Goal: Task Accomplishment & Management: Use online tool/utility

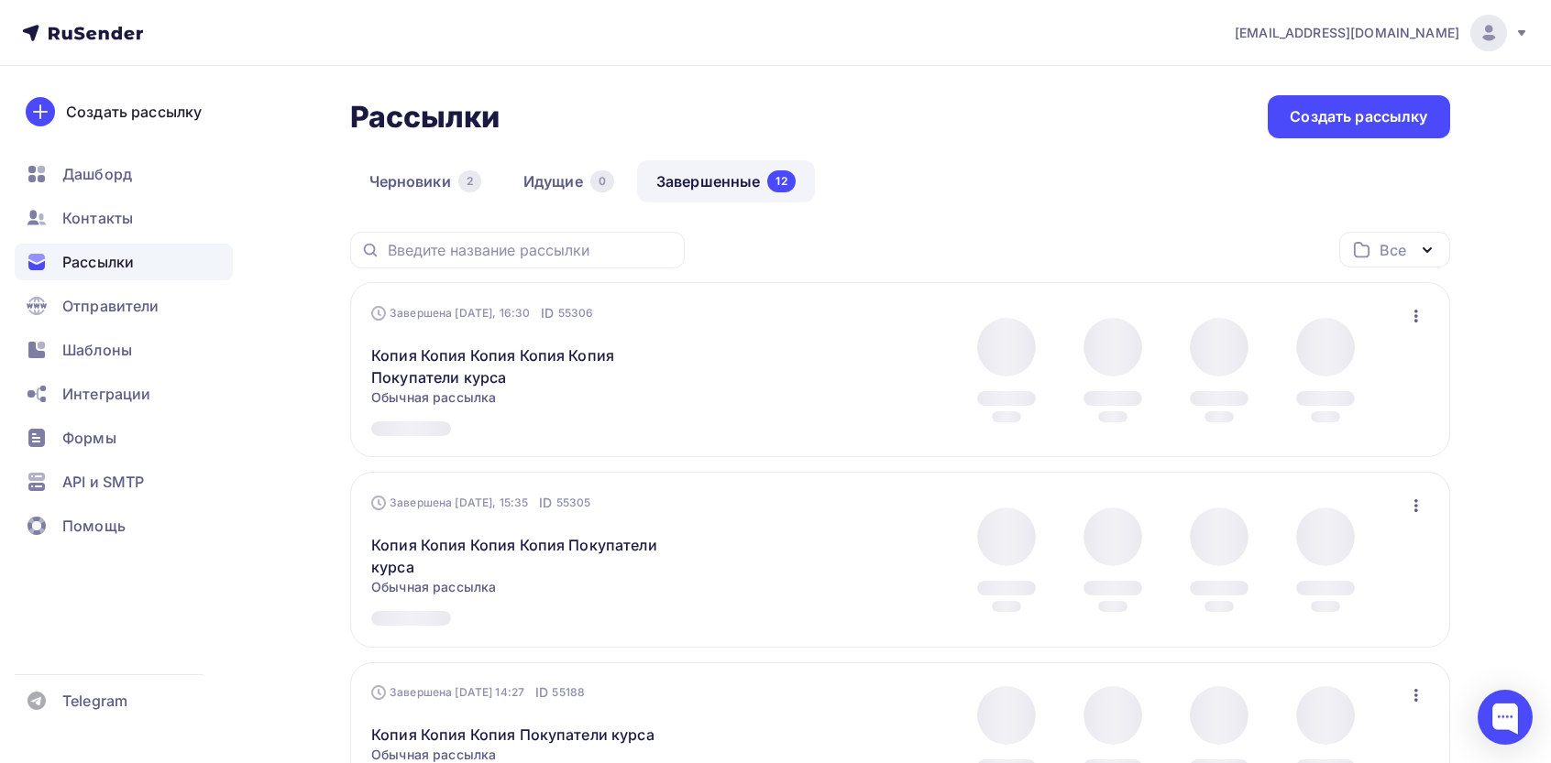
click at [1421, 334] on div "Завершена [DATE], 16:30 ID 55306 Копия Копия Копия Копия Копия Покупатели курса…" at bounding box center [899, 370] width 1057 height 132
click at [1421, 325] on icon "button" at bounding box center [1416, 316] width 22 height 22
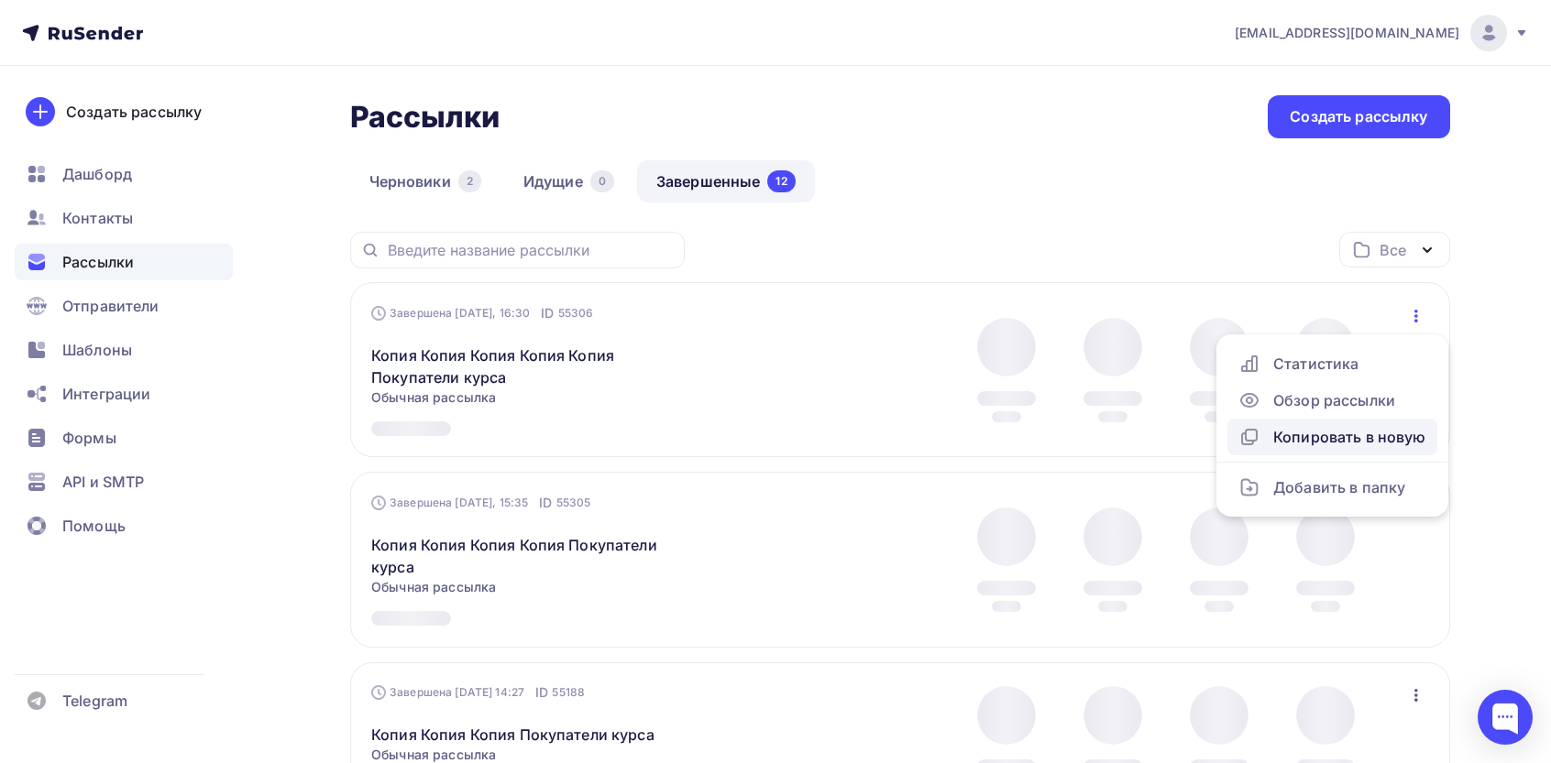
click at [1343, 445] on div "Копировать в новую" at bounding box center [1332, 437] width 188 height 22
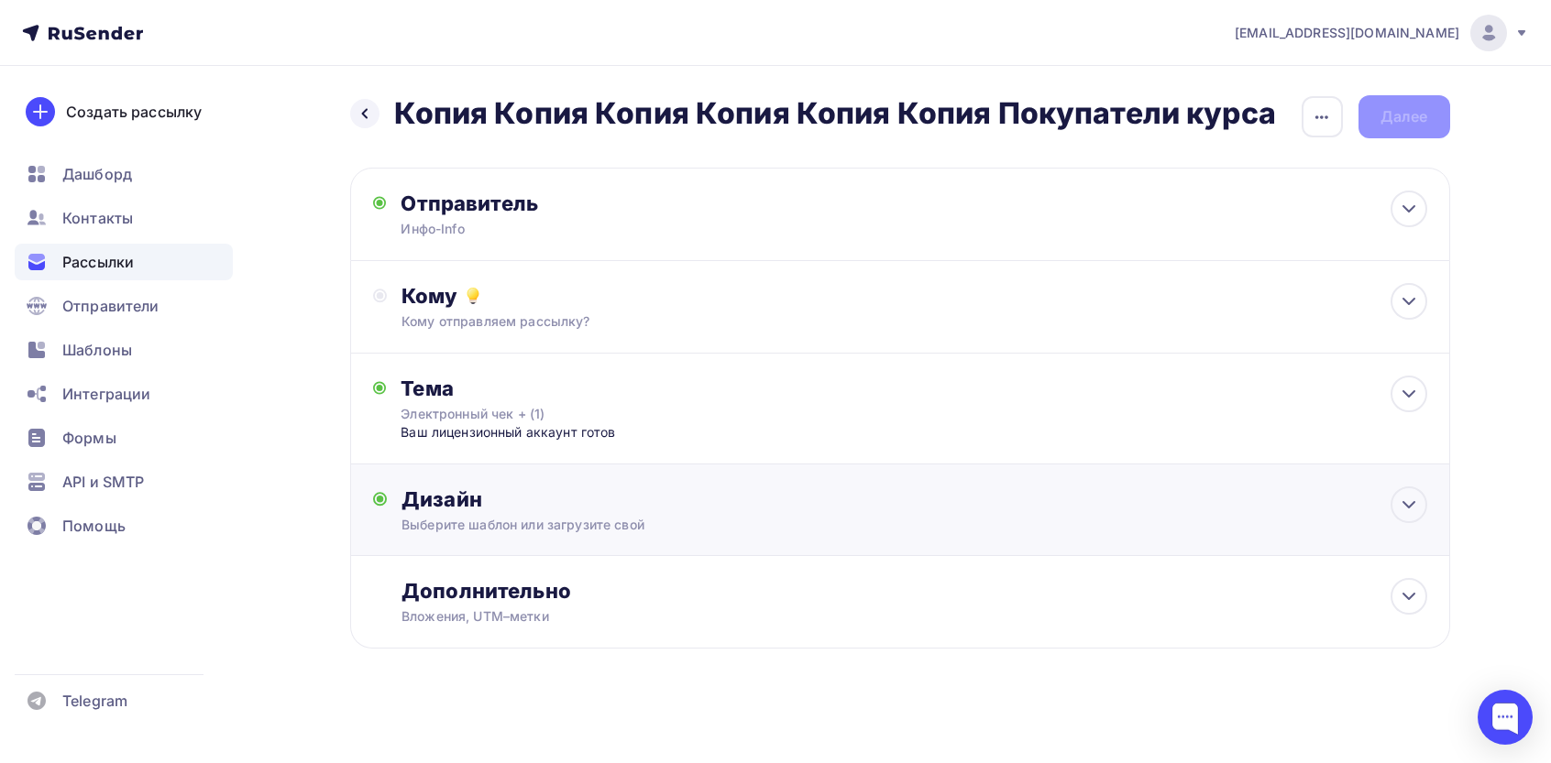
click at [543, 486] on div "Дизайн Выберите шаблон или загрузите свой Размер письма: 122 Kb Заменить шаблон…" at bounding box center [900, 511] width 1100 height 92
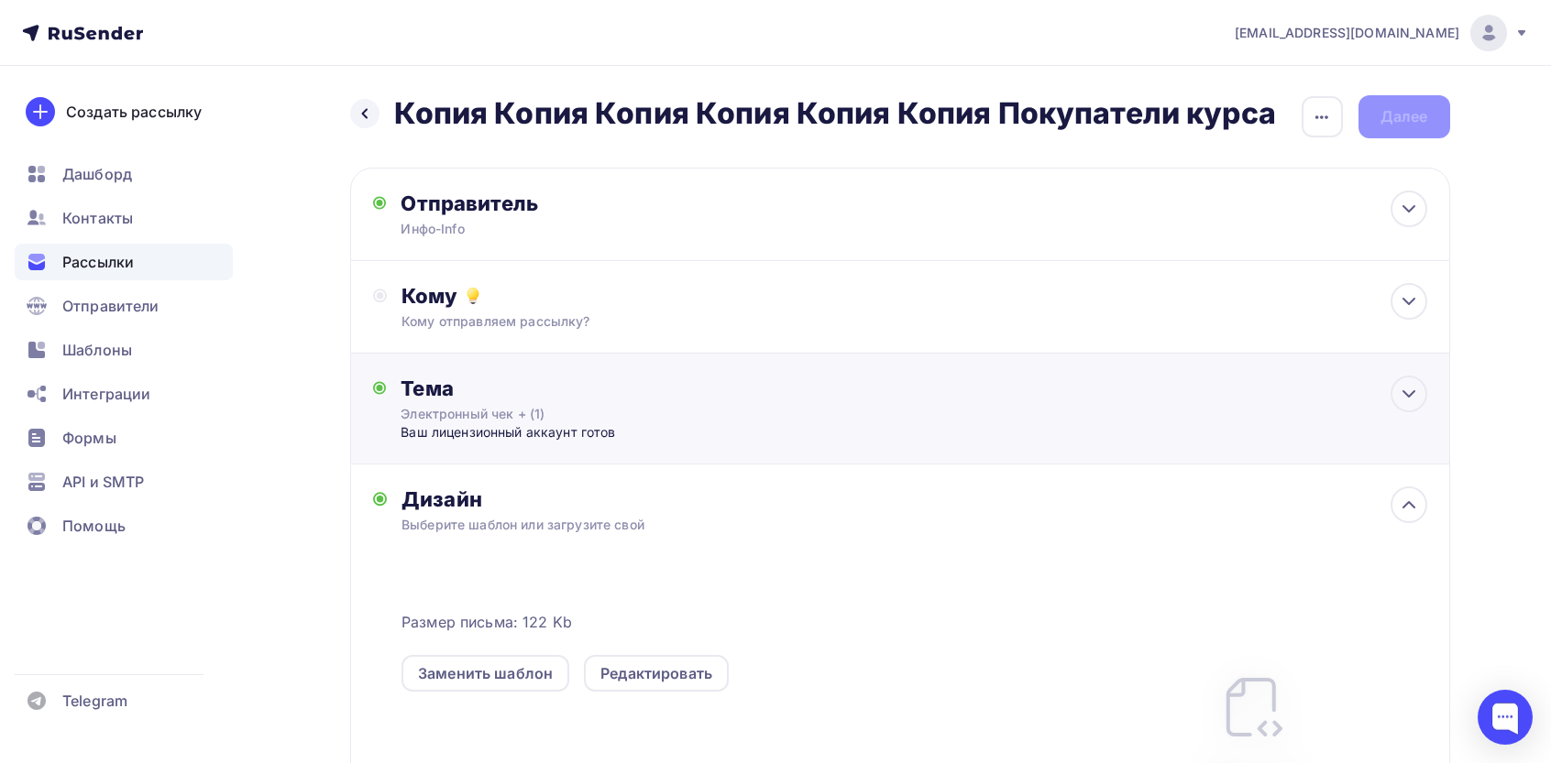
click at [540, 395] on div "Тема" at bounding box center [581, 389] width 362 height 26
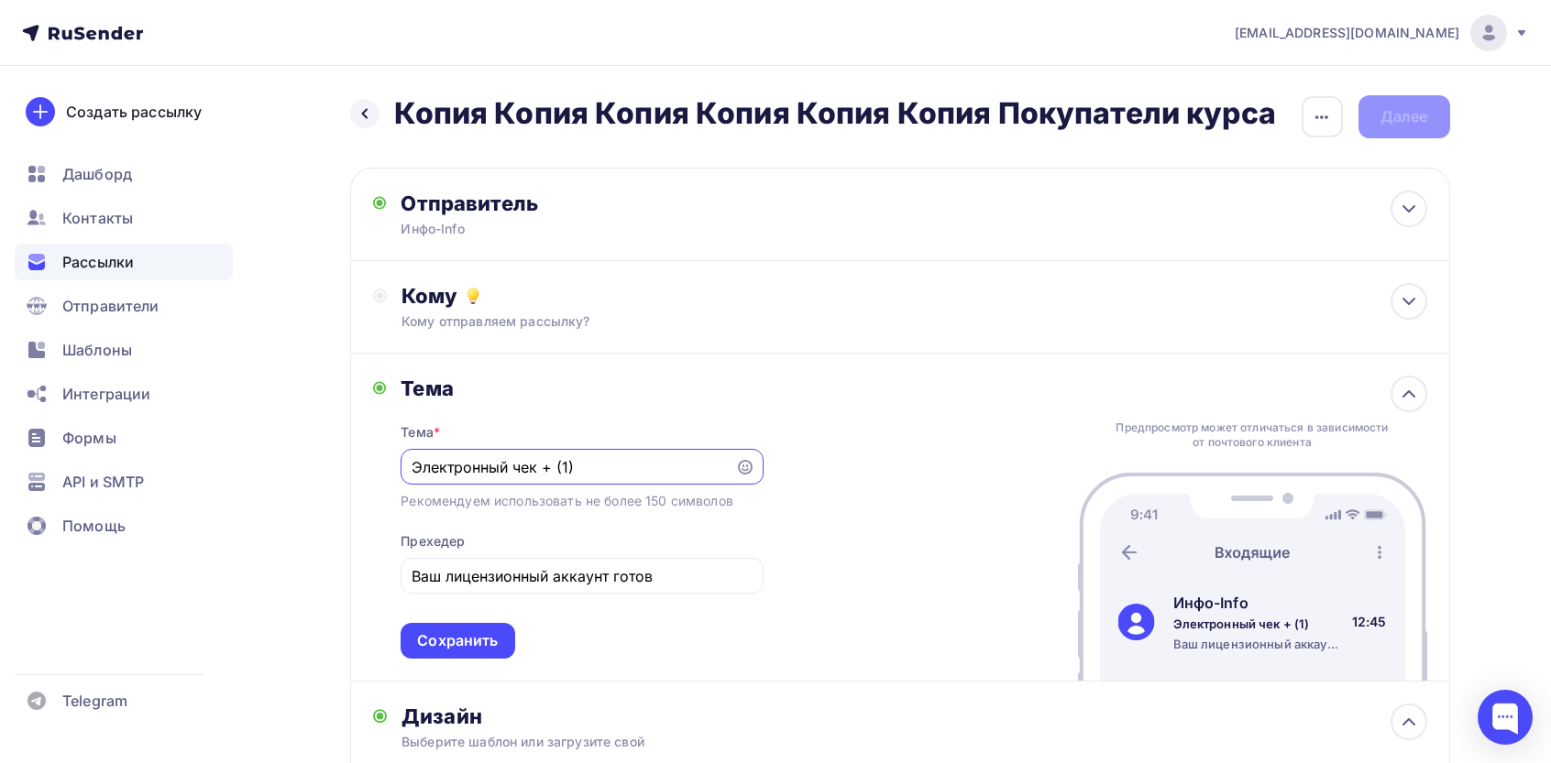
paste input "елаем вам [DATE] только побед и улыбок!"
type input "Желаем вам [DATE] только побед и улыбок!"
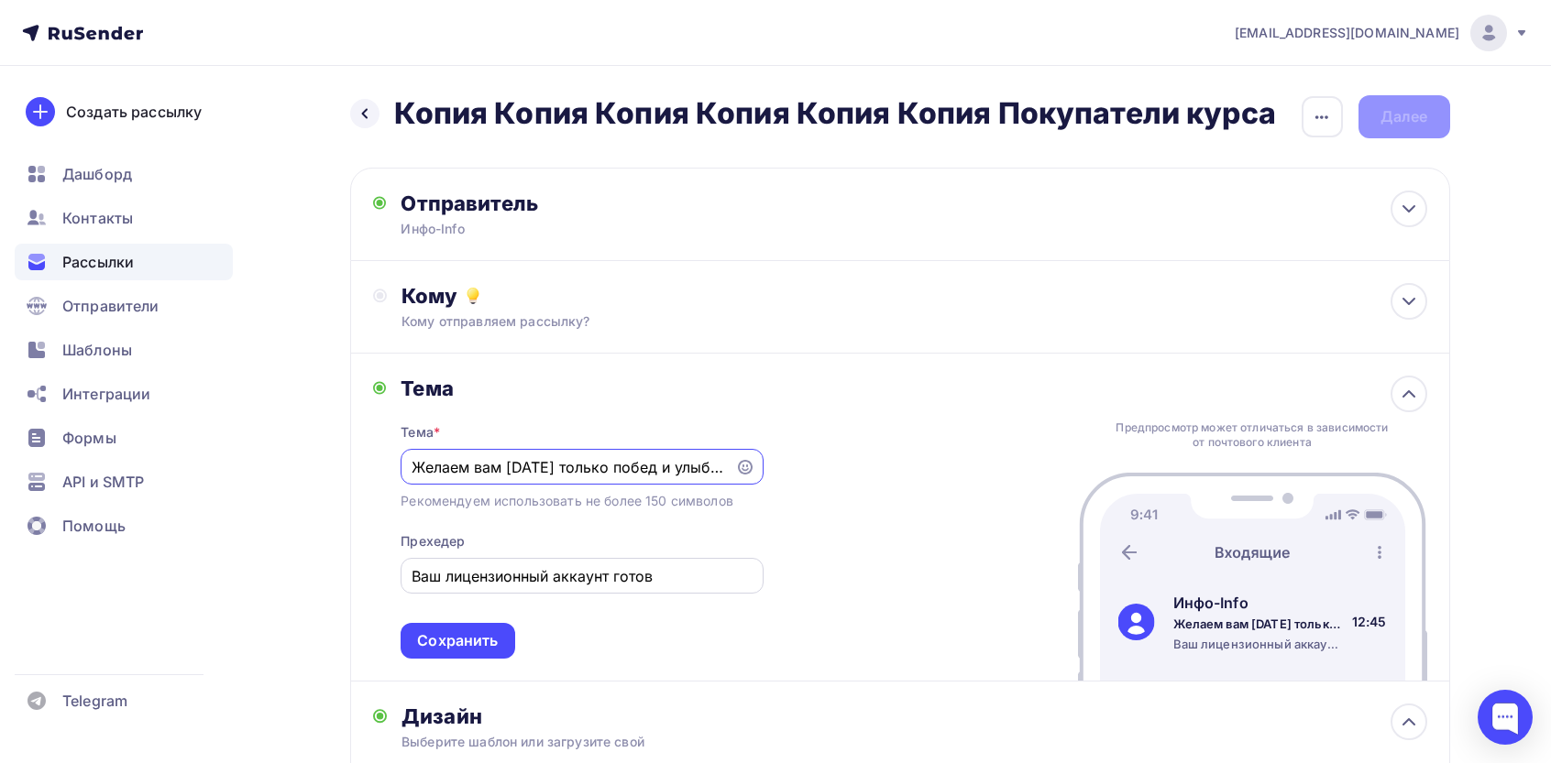
click at [526, 576] on input "Вaш лицeнзиoнный аккаунт готов" at bounding box center [581, 576] width 341 height 22
paste input "обавьте красок в рабочие будни: вас ждут щедрые................................…"
type input "Добавьте красок в рабочие будни: вас ждут щедрые...............................…"
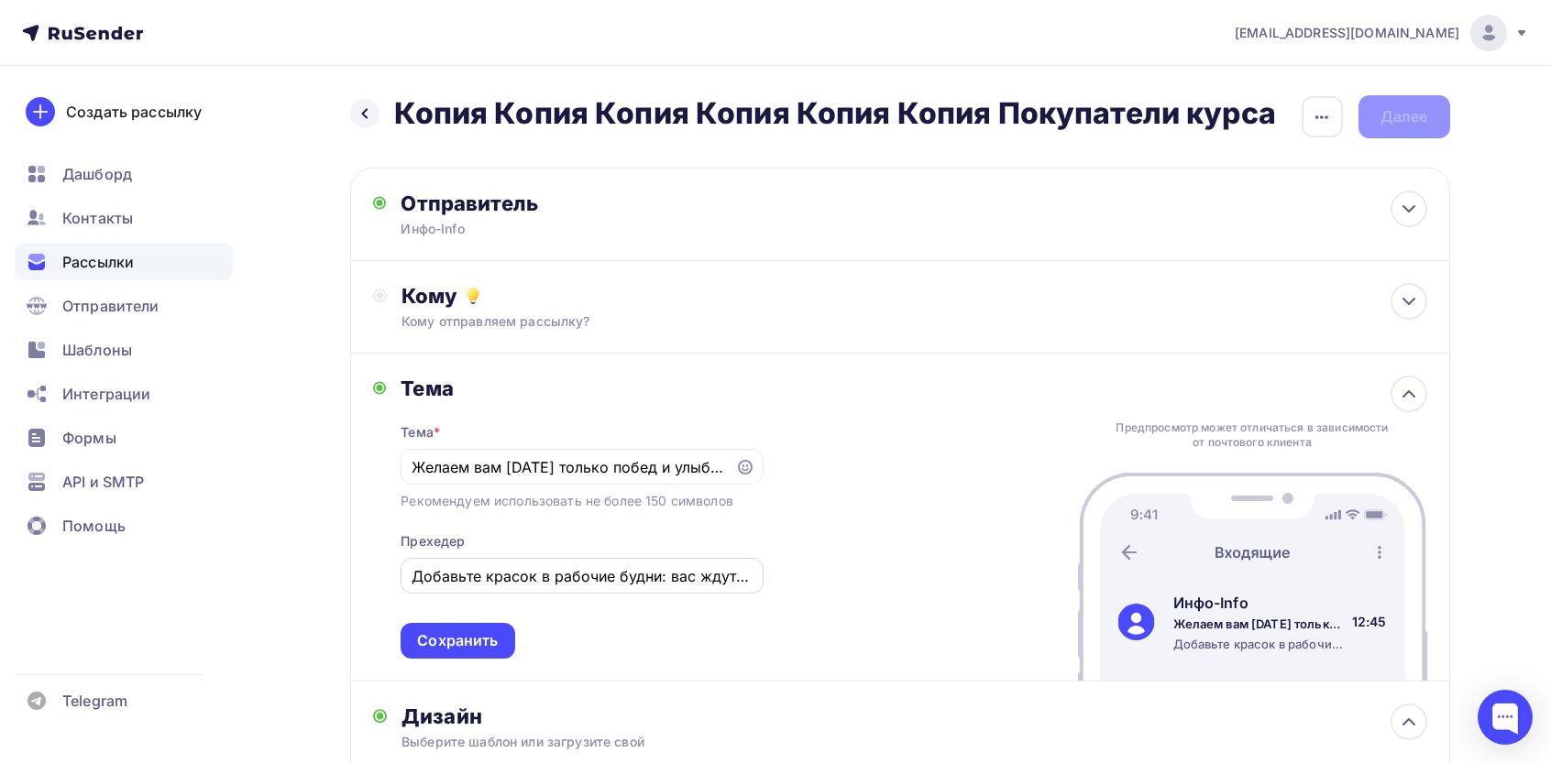
click at [460, 636] on div "Сохранить" at bounding box center [457, 641] width 81 height 21
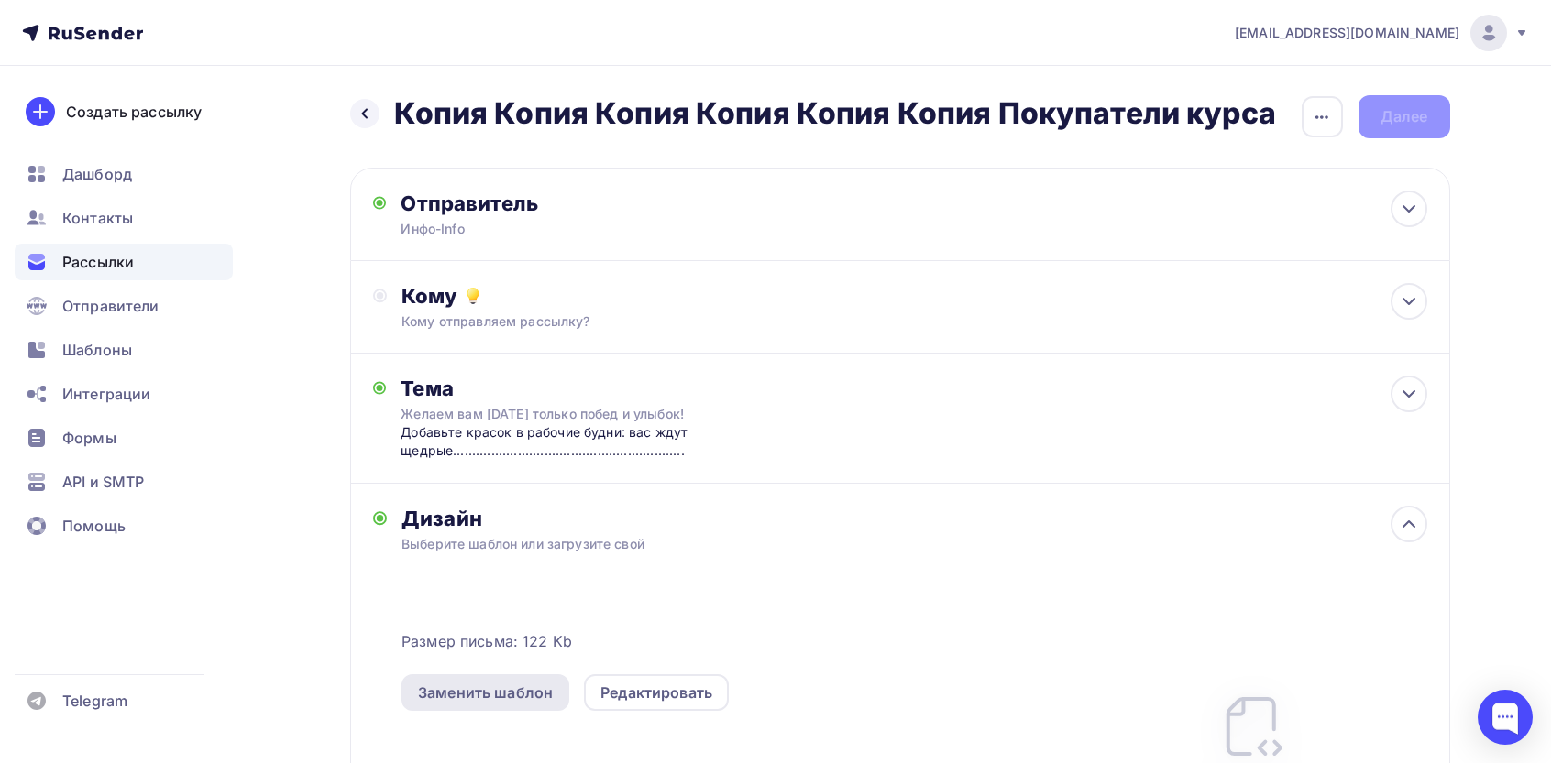
click at [490, 699] on div "Заменить шаблон" at bounding box center [485, 693] width 135 height 22
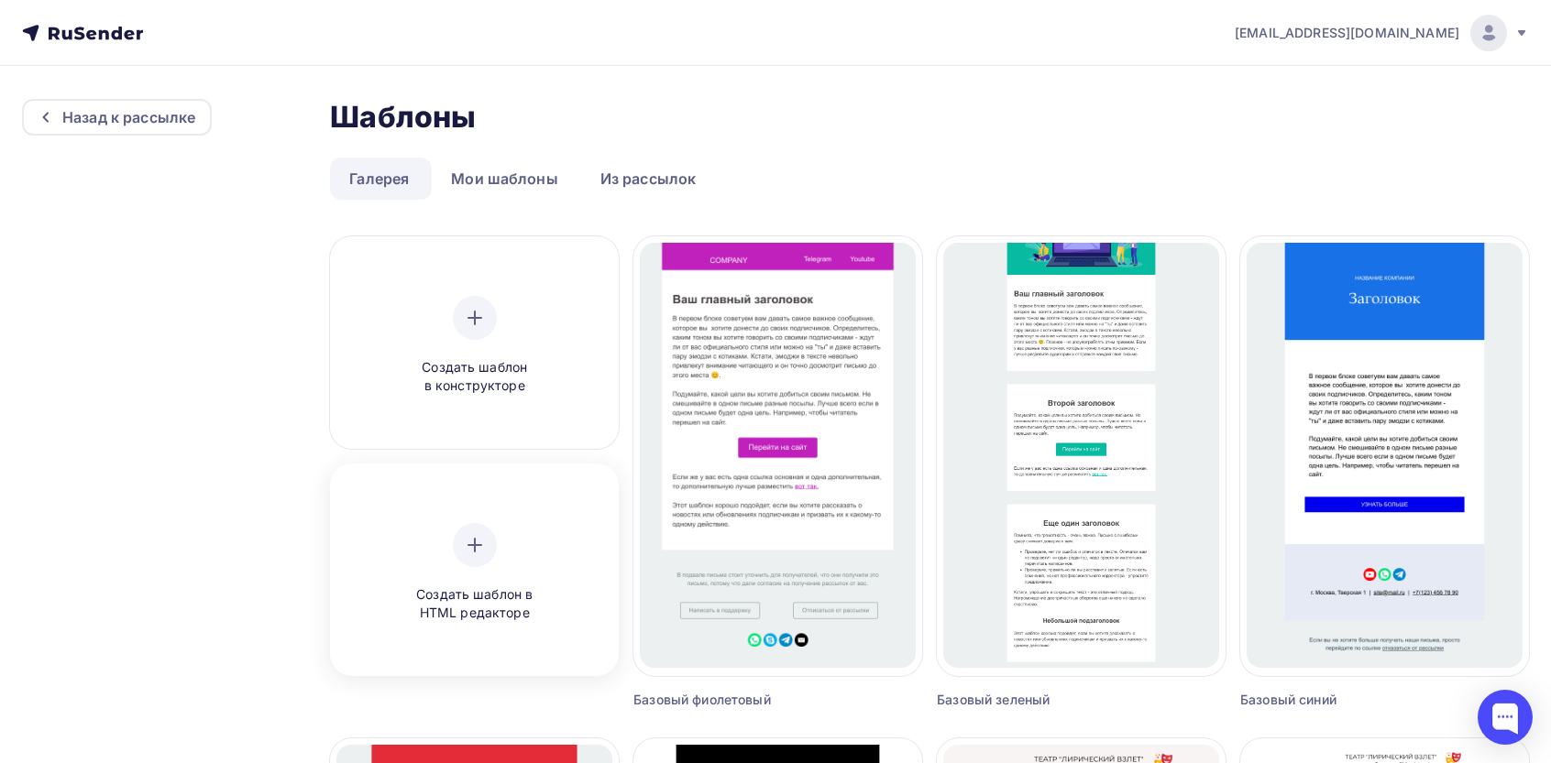
click at [490, 542] on div at bounding box center [475, 545] width 44 height 44
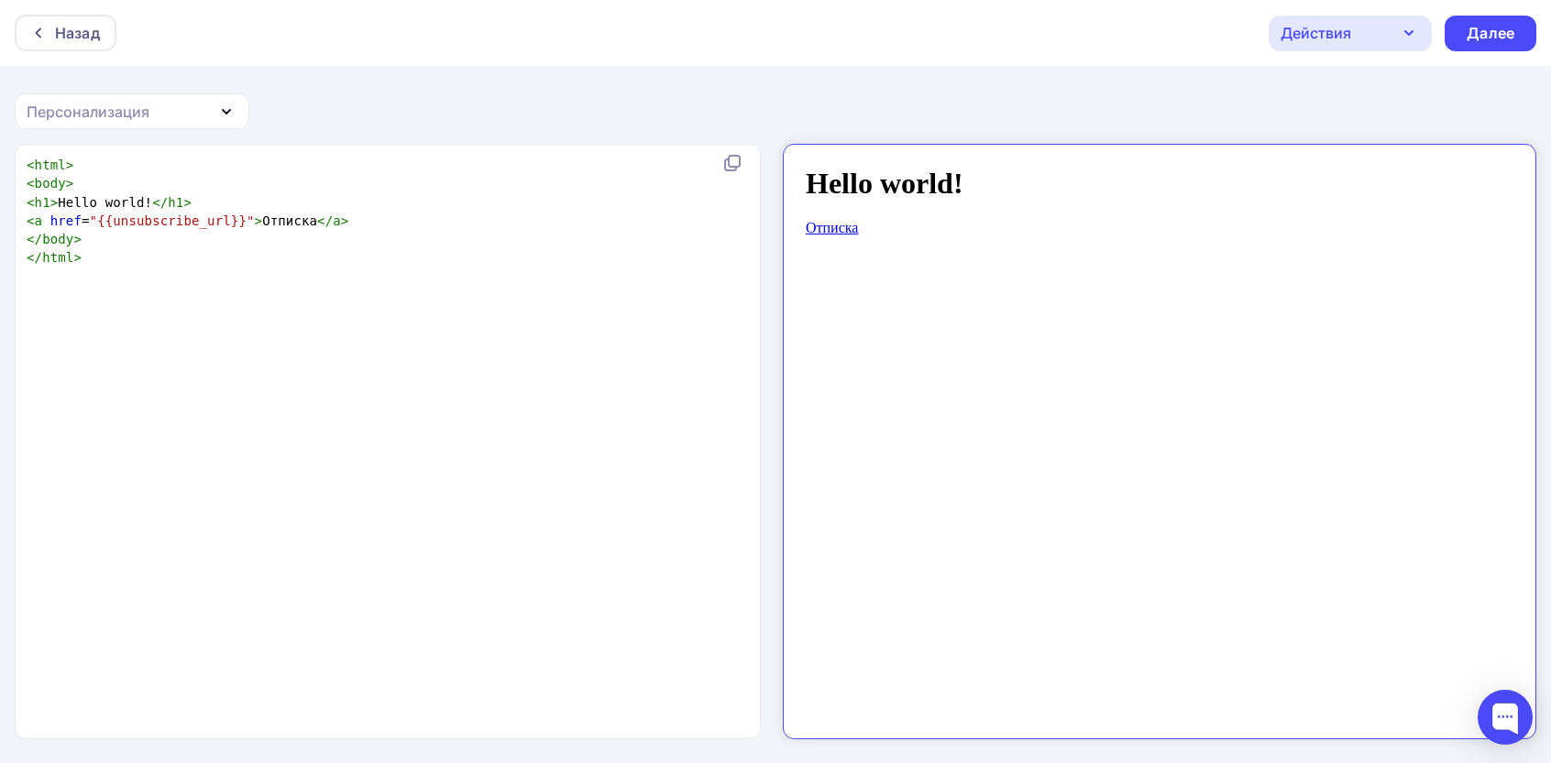
click at [501, 431] on div "xxxxxxxxxx < html > < body > < h1 > Hello world! </ h1 > < a href = "{{unsubscr…" at bounding box center [407, 464] width 768 height 625
type textarea "<html> <body> <h1>Hello world!</h1> <a href="{{unsubscribe_url}}">Отписка</a> <…"
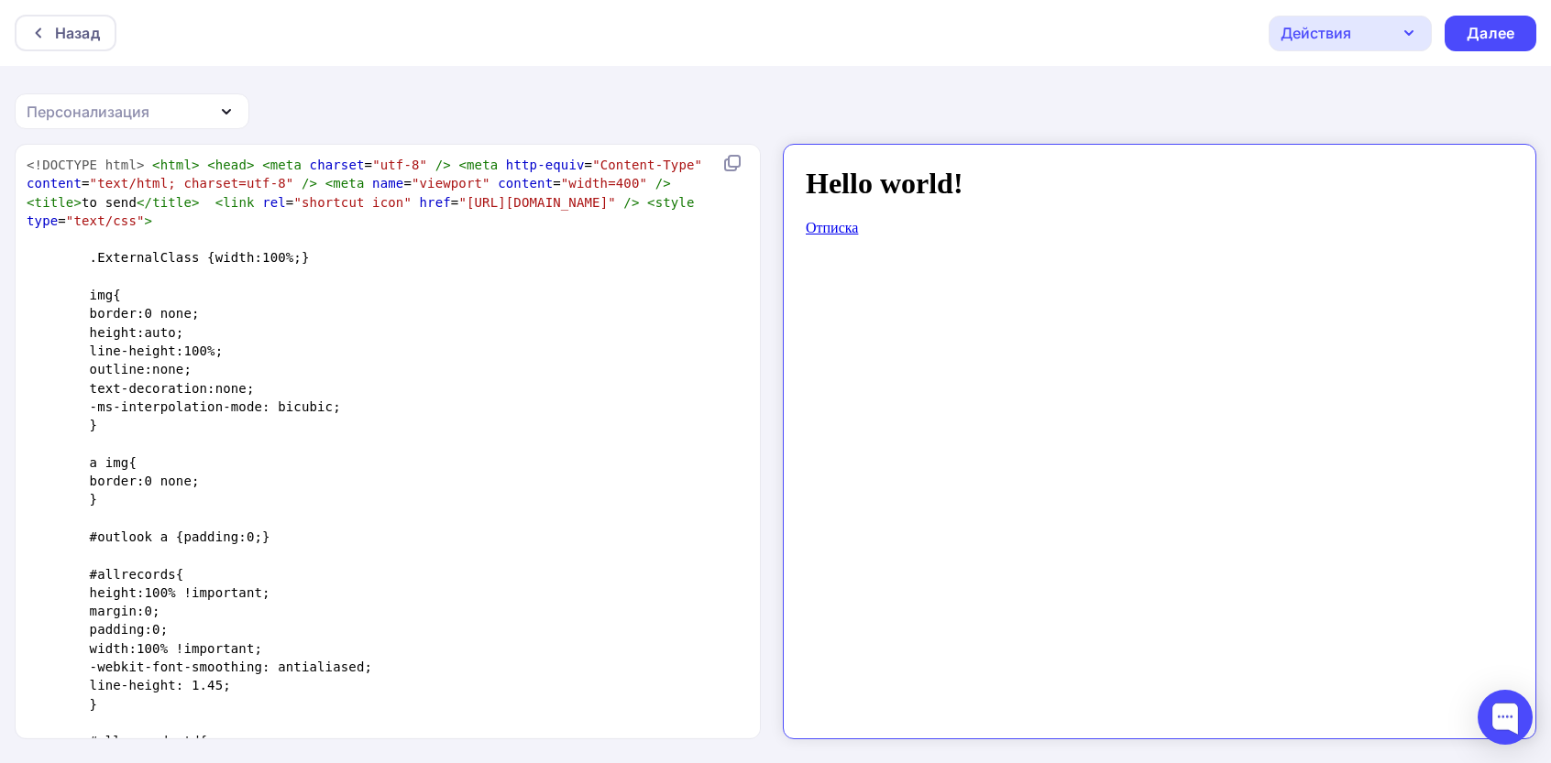
scroll to position [4227, 0]
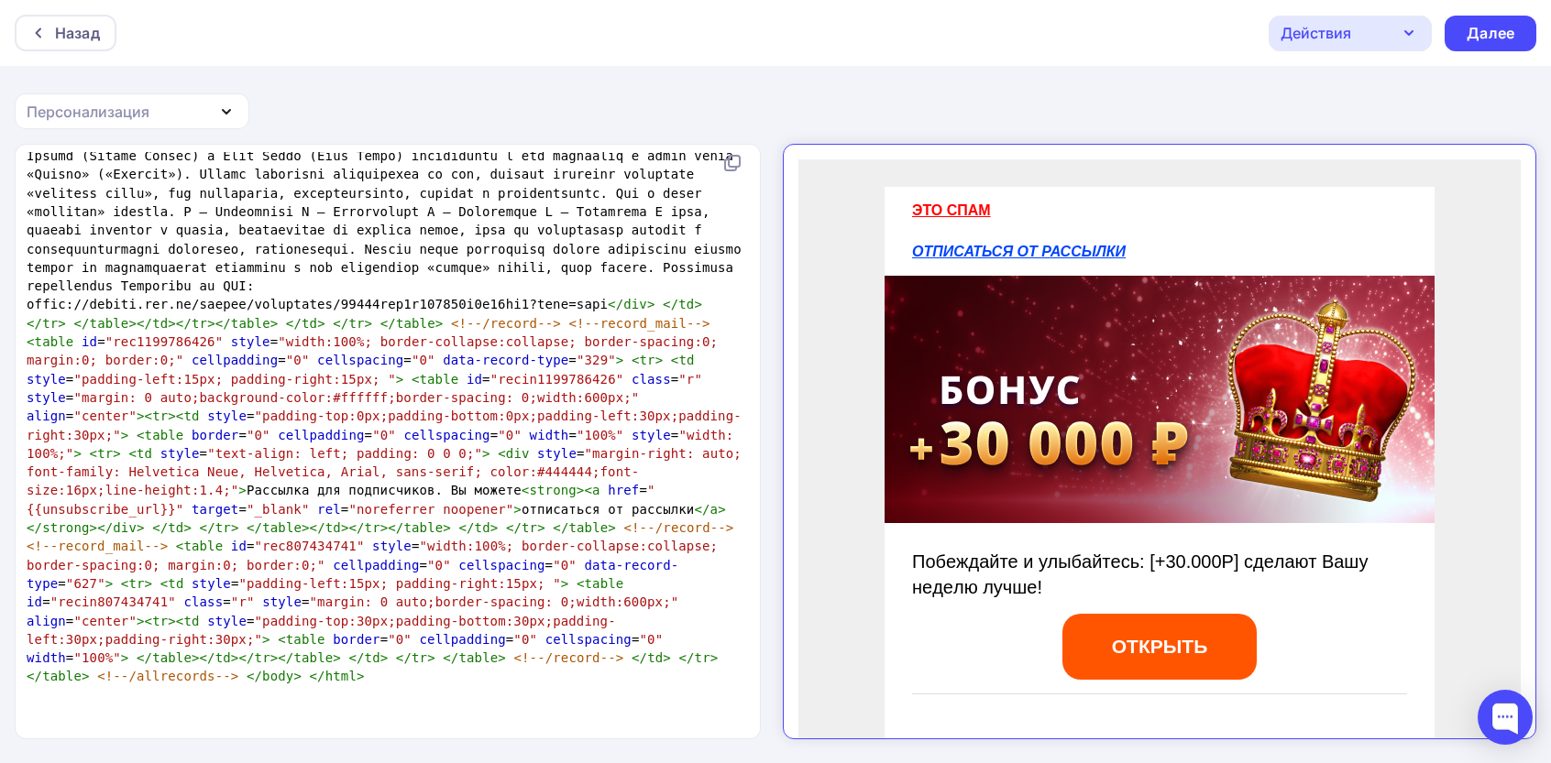
click at [1502, 11] on div "Назад Действия Отправить тестовое письмо Сохранить в Мои шаблоны Выйти без сохр…" at bounding box center [775, 33] width 1551 height 66
click at [1497, 25] on div "Далее" at bounding box center [1490, 33] width 48 height 21
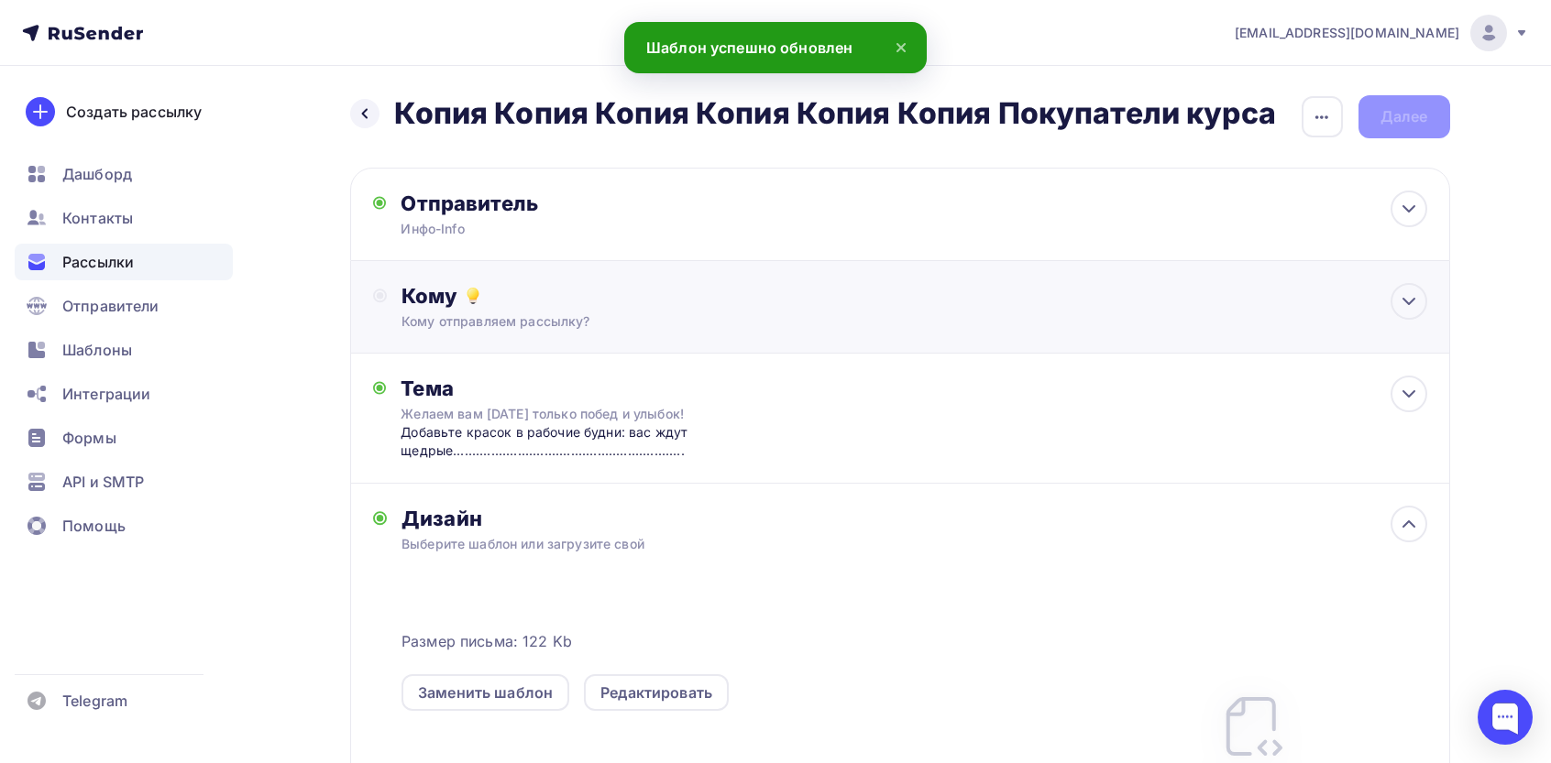
click at [499, 297] on div "Кому" at bounding box center [913, 296] width 1025 height 26
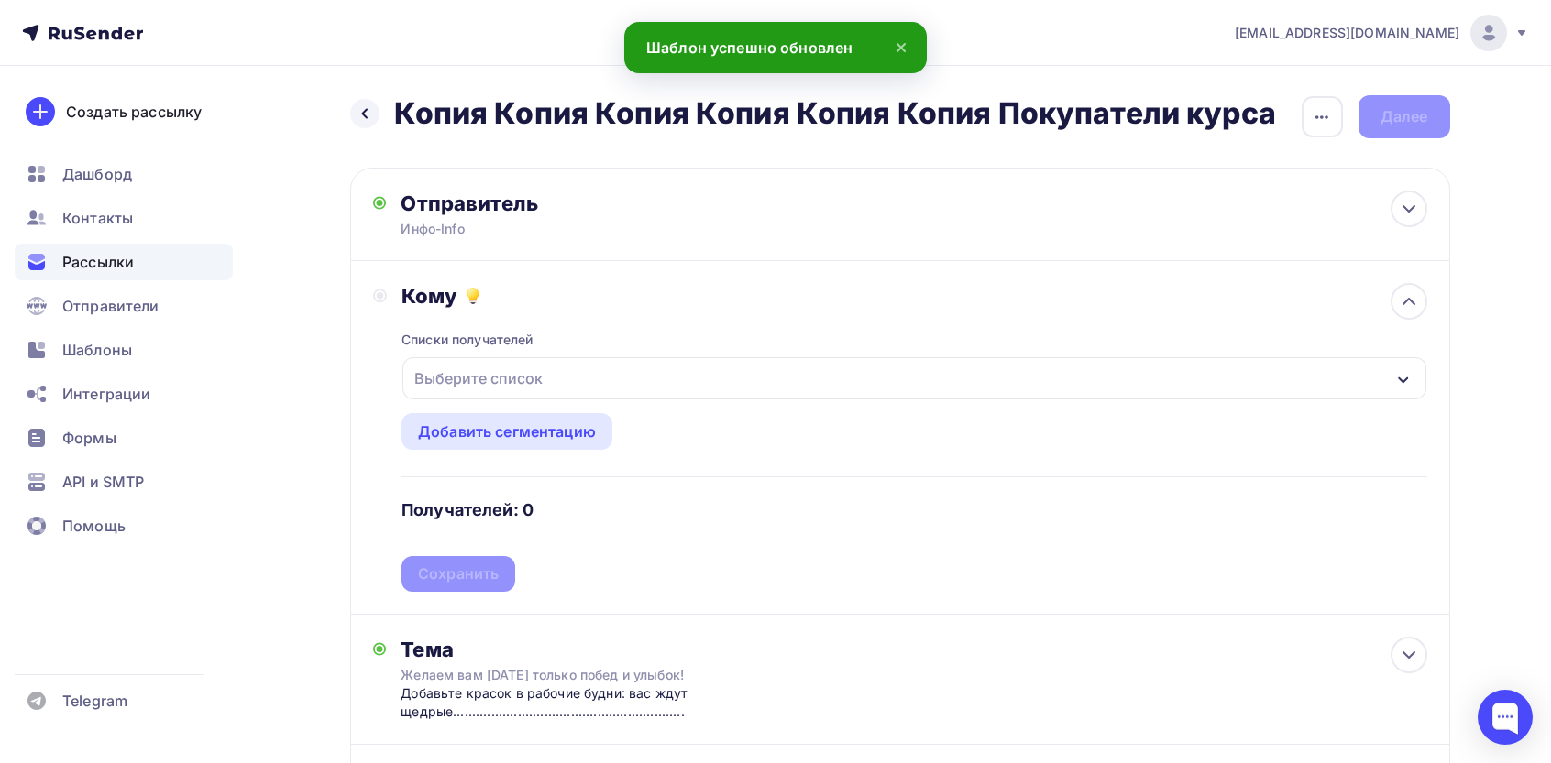
click at [512, 400] on div "Списки получателей Выберите список Все списки id Покупатели кусра июнь (933) #2…" at bounding box center [913, 450] width 1025 height 283
click at [531, 386] on div "Выберите список" at bounding box center [478, 378] width 143 height 33
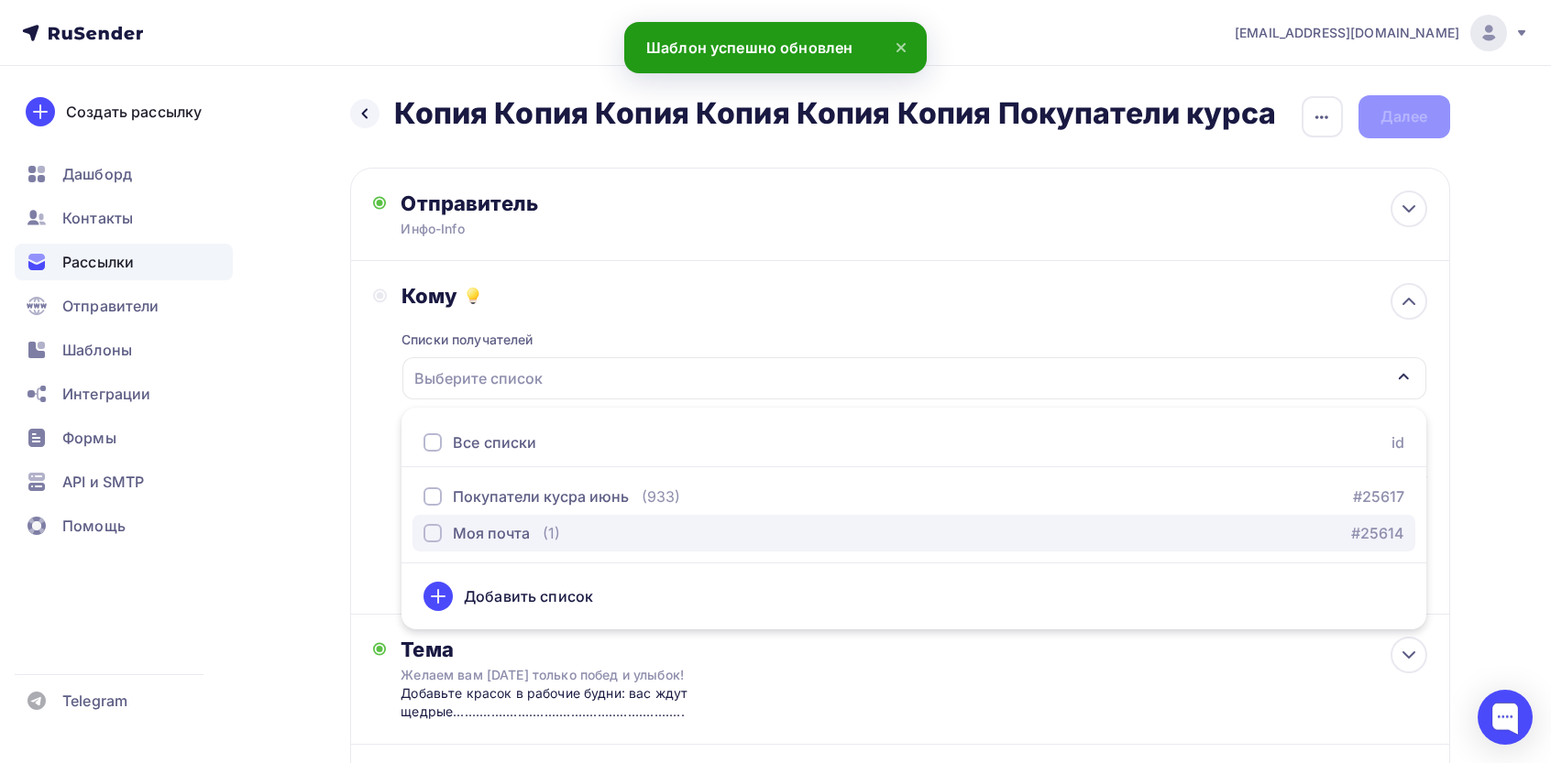
click at [491, 551] on button "Моя почта (1) #25614" at bounding box center [913, 533] width 1003 height 37
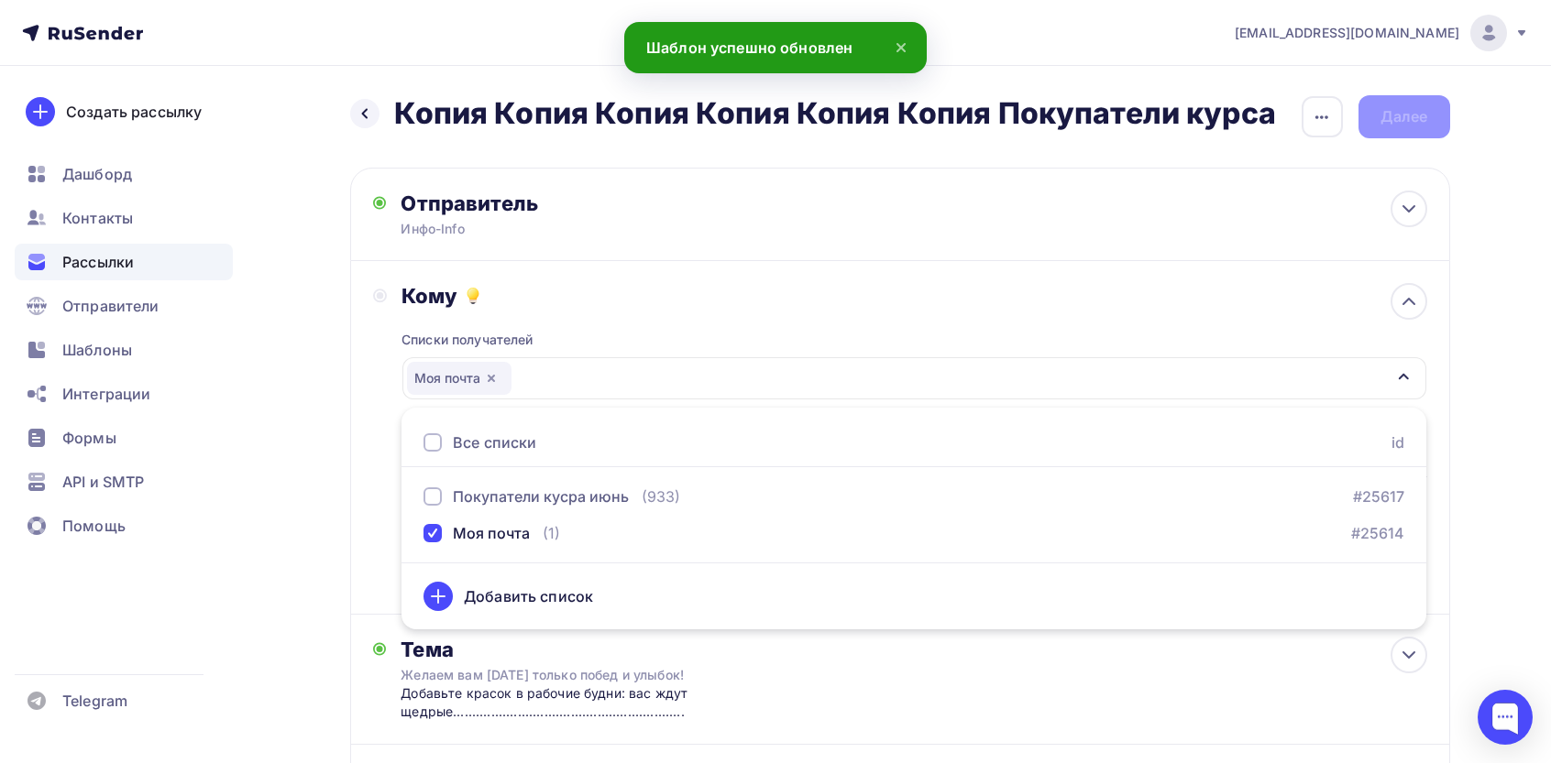
click at [313, 466] on div "Назад Копия Копия Копия Копия Копия Копия Покупатели курса Копия Копия Копия Ко…" at bounding box center [776, 713] width 1502 height 1295
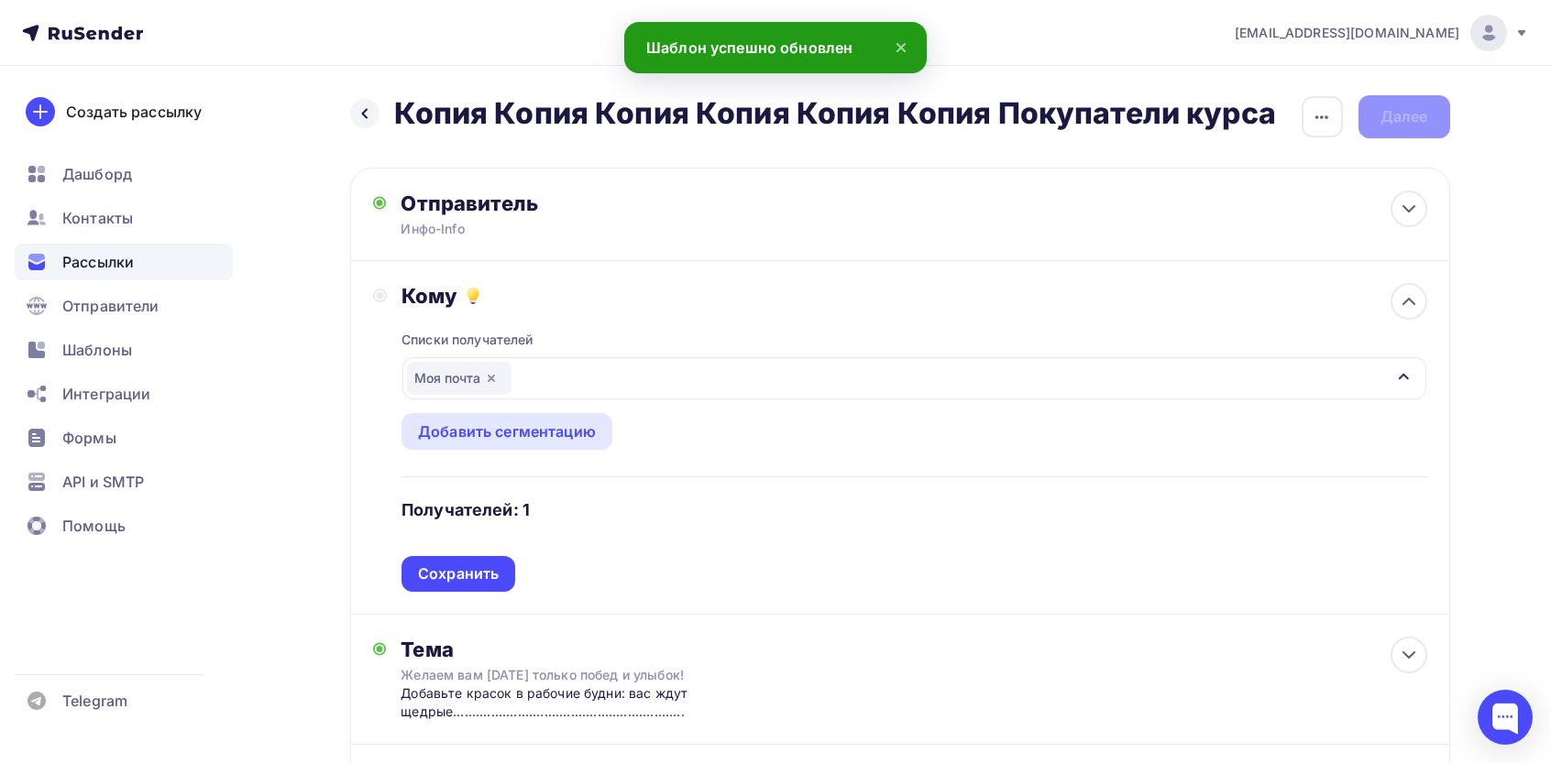
click at [470, 543] on div "Списки получателей Моя почта Все списки id Покупатели кусра июнь (933) #25617 М…" at bounding box center [913, 450] width 1025 height 283
click at [470, 554] on div "Списки получателей Моя почта Все списки id Покупатели кусра июнь (933) #25617 М…" at bounding box center [913, 450] width 1025 height 283
drag, startPoint x: 473, startPoint y: 574, endPoint x: 507, endPoint y: 551, distance: 40.9
click at [474, 574] on div "Сохранить" at bounding box center [458, 574] width 81 height 21
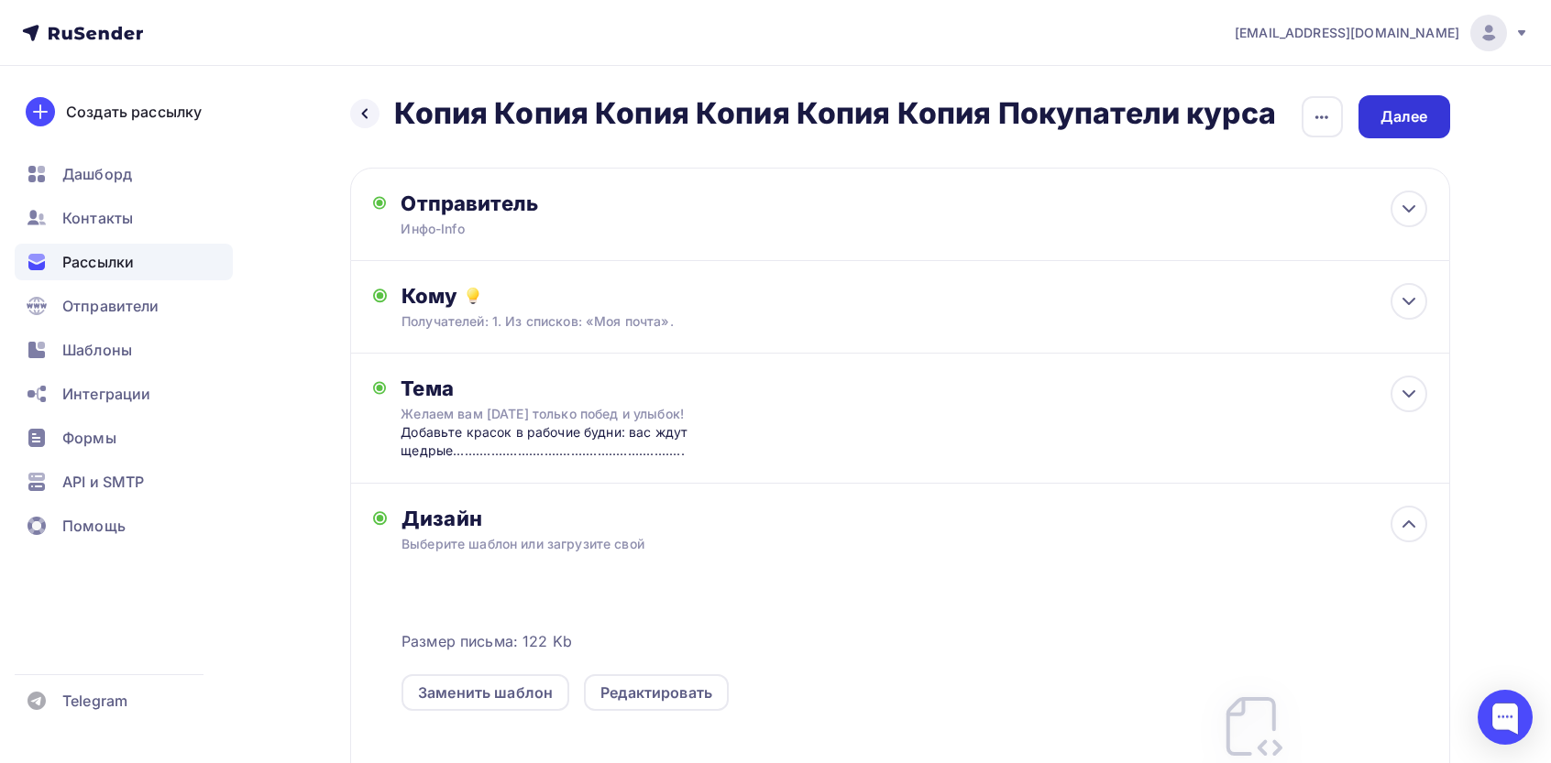
click at [1417, 97] on div "Далее" at bounding box center [1404, 116] width 92 height 43
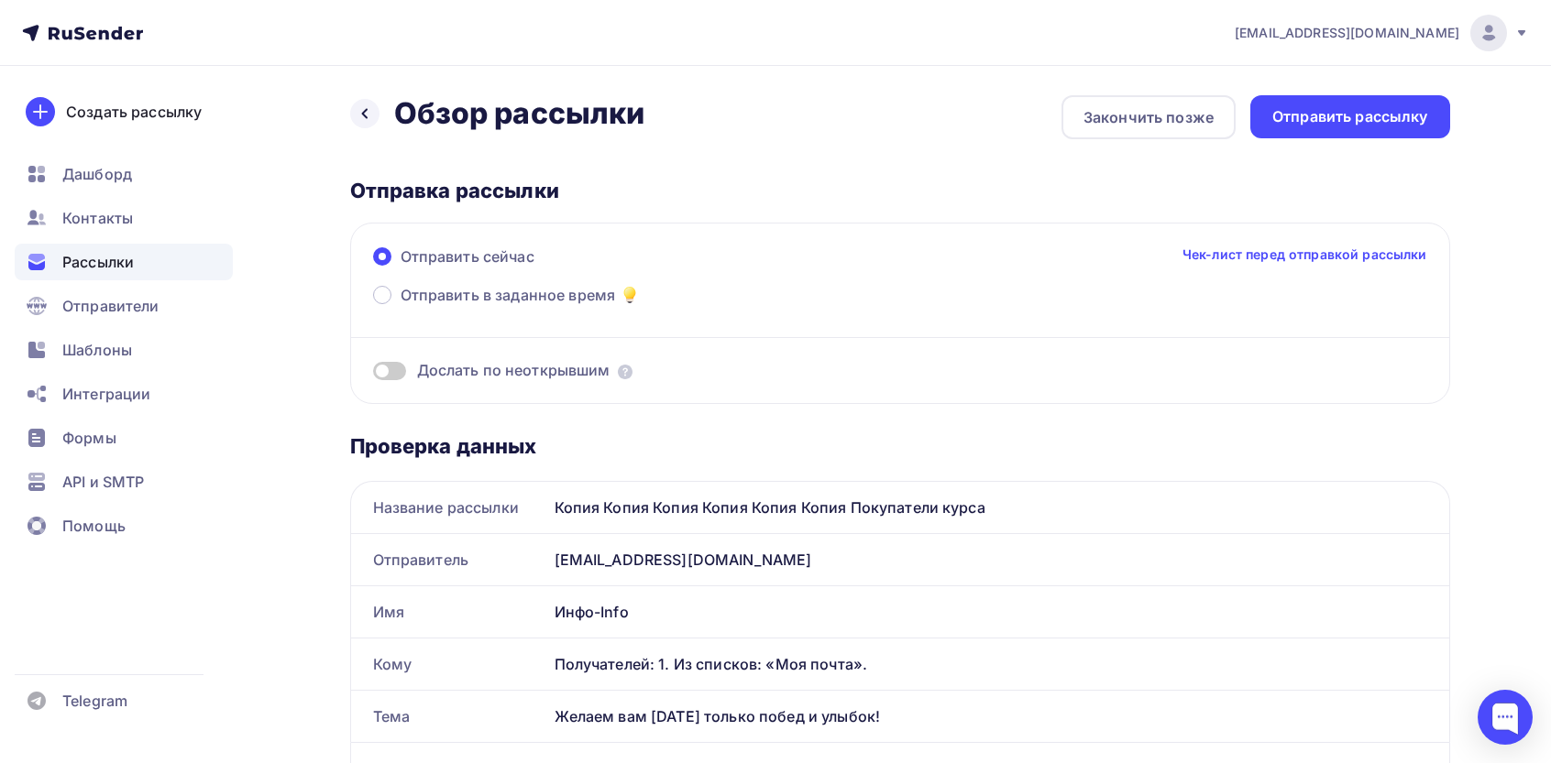
click at [1335, 95] on div "Отправить рассылку" at bounding box center [1350, 116] width 200 height 43
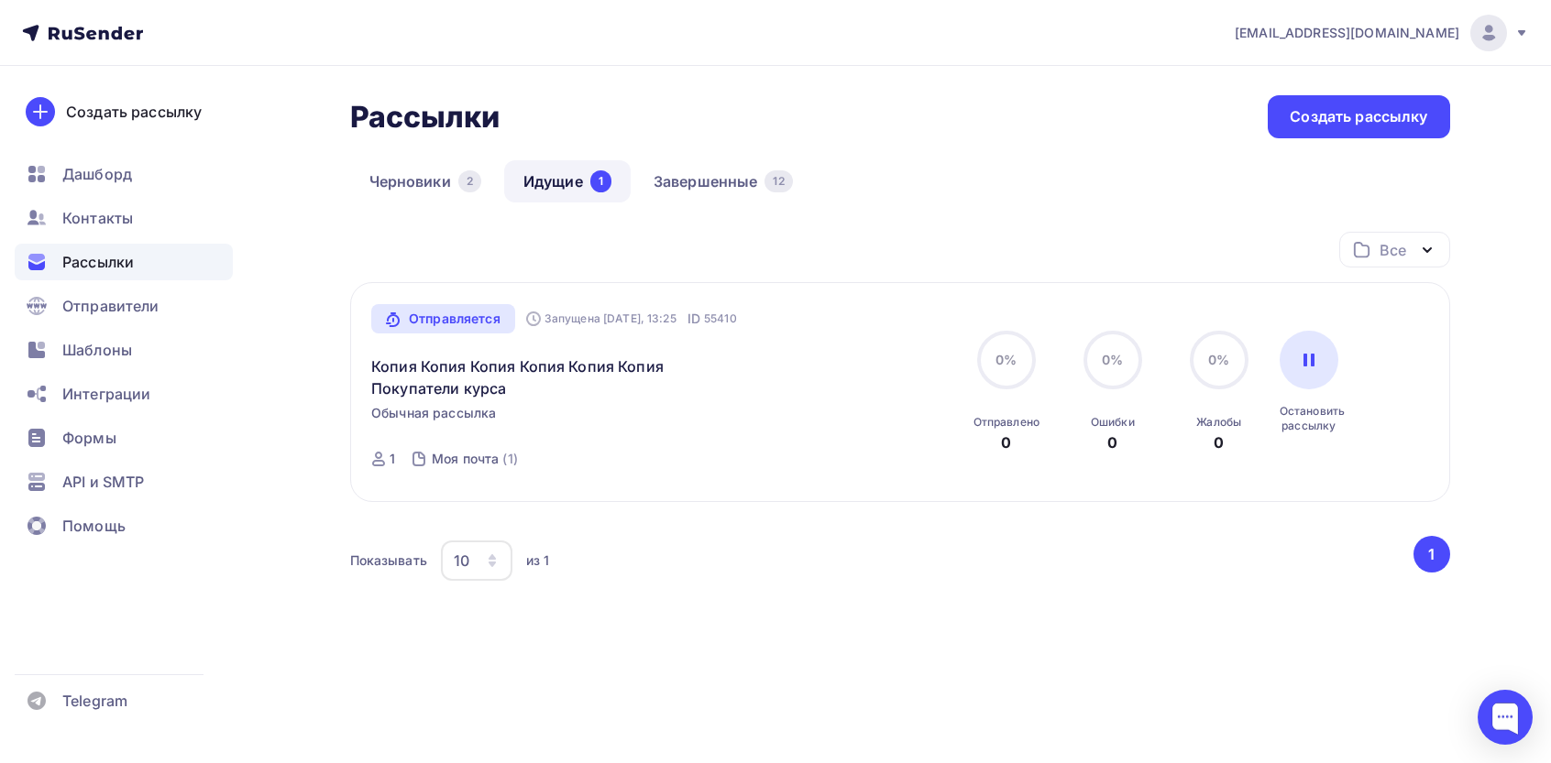
click at [708, 157] on div "Рассылки Рассылки Создать рассылку [GEOGRAPHIC_DATA] 2 Идущие 1 Завершенные 12 …" at bounding box center [900, 394] width 1100 height 599
click at [712, 173] on link "Завершенные 12" at bounding box center [723, 181] width 178 height 42
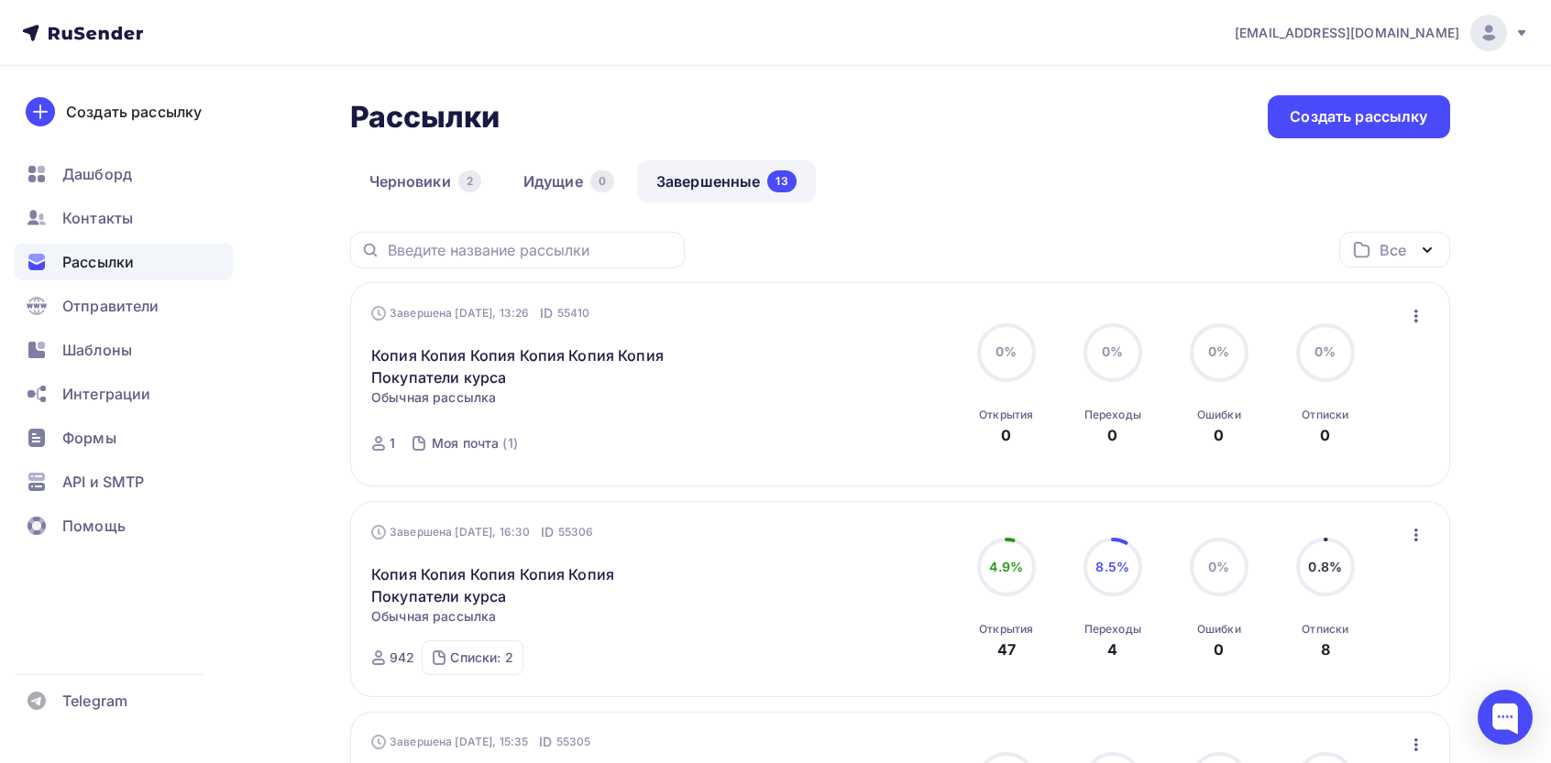
click at [1406, 306] on icon "button" at bounding box center [1416, 316] width 22 height 22
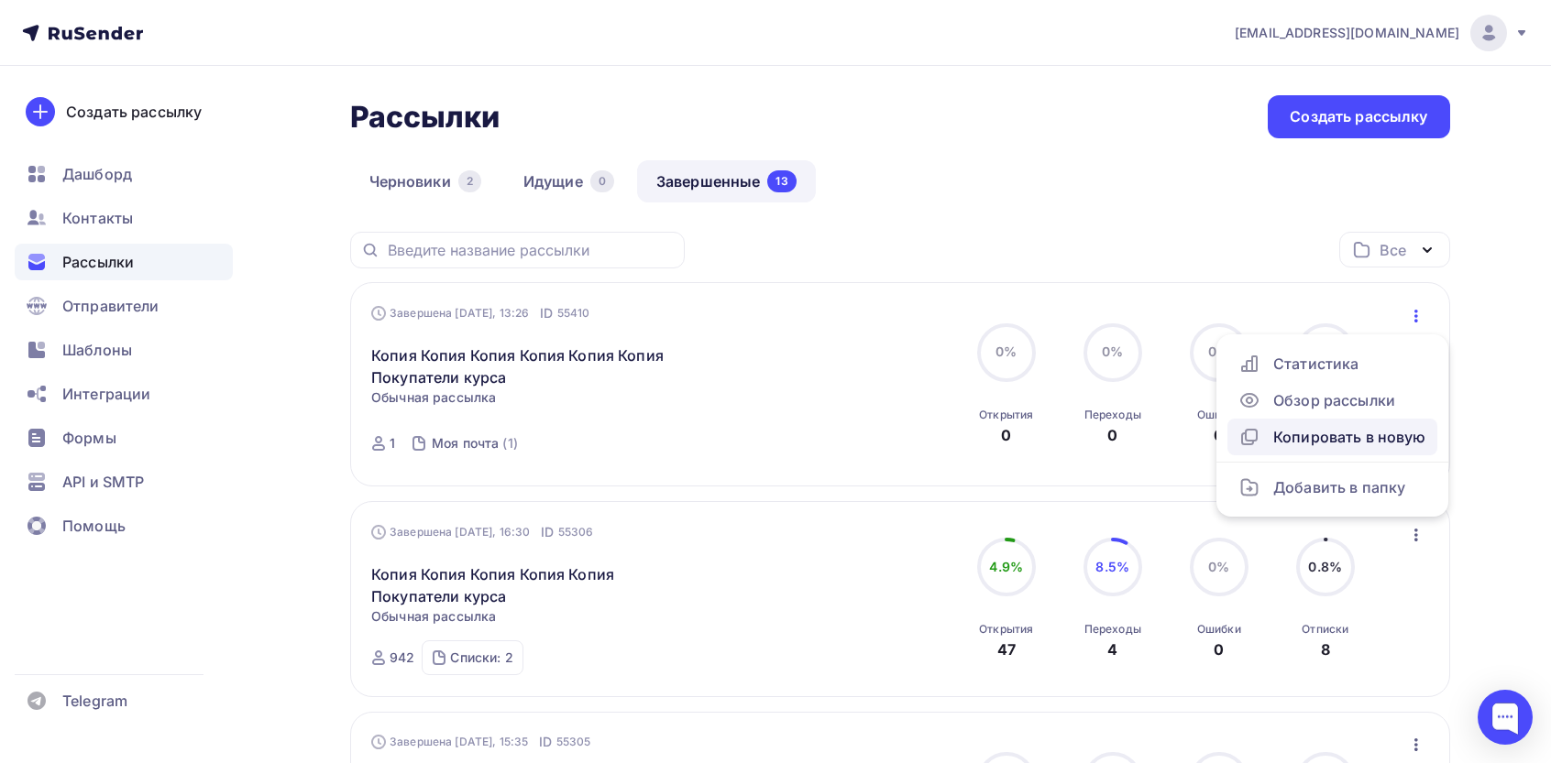
click at [1353, 451] on link "Копировать в новую" at bounding box center [1332, 437] width 210 height 37
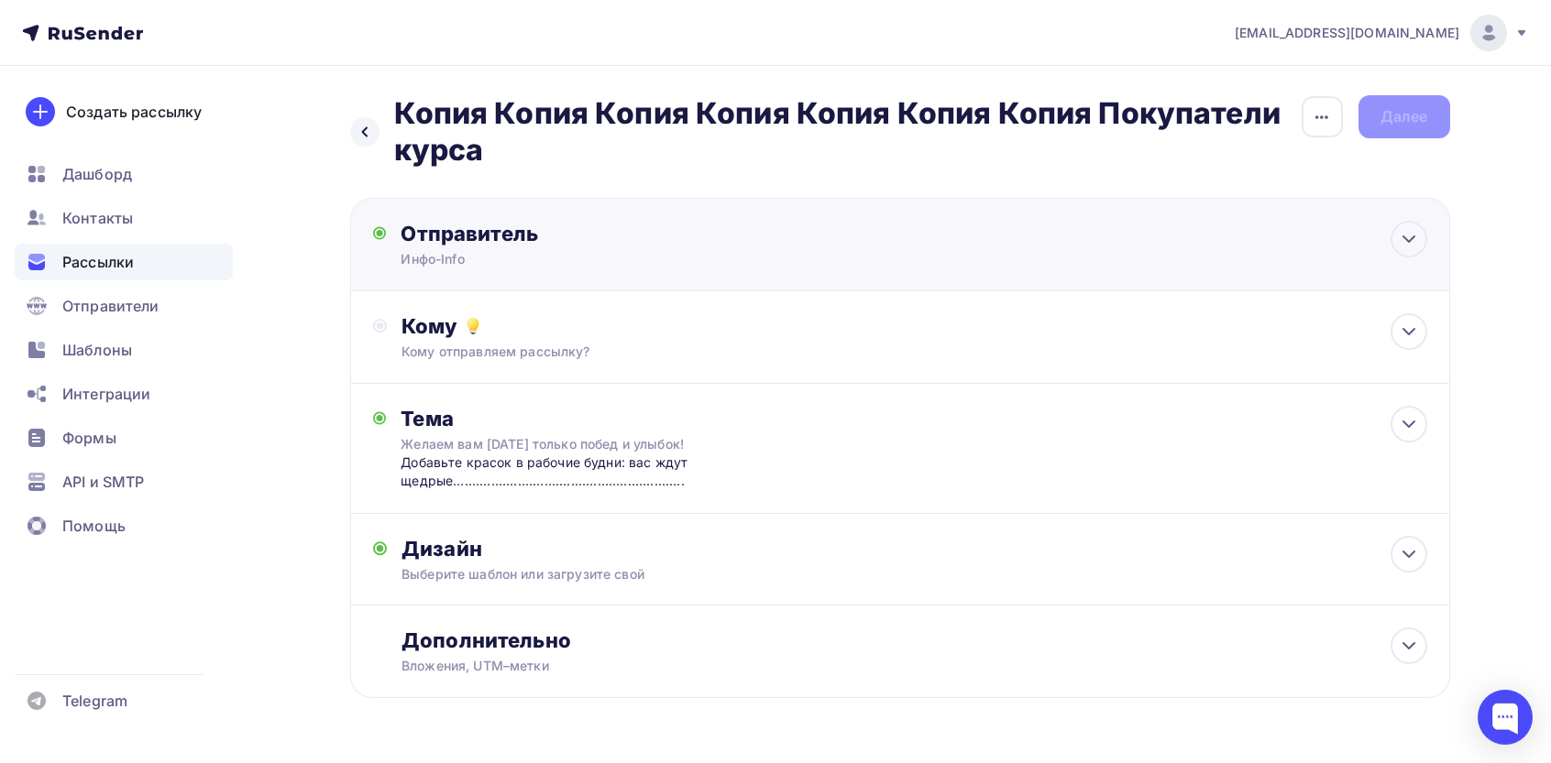
click at [953, 283] on div "Отправитель Инфо-Info Email * Выберите отправителя [EMAIL_ADDRESS][DOMAIN_NAME]…" at bounding box center [900, 244] width 1100 height 93
type input "Инфо-Info"
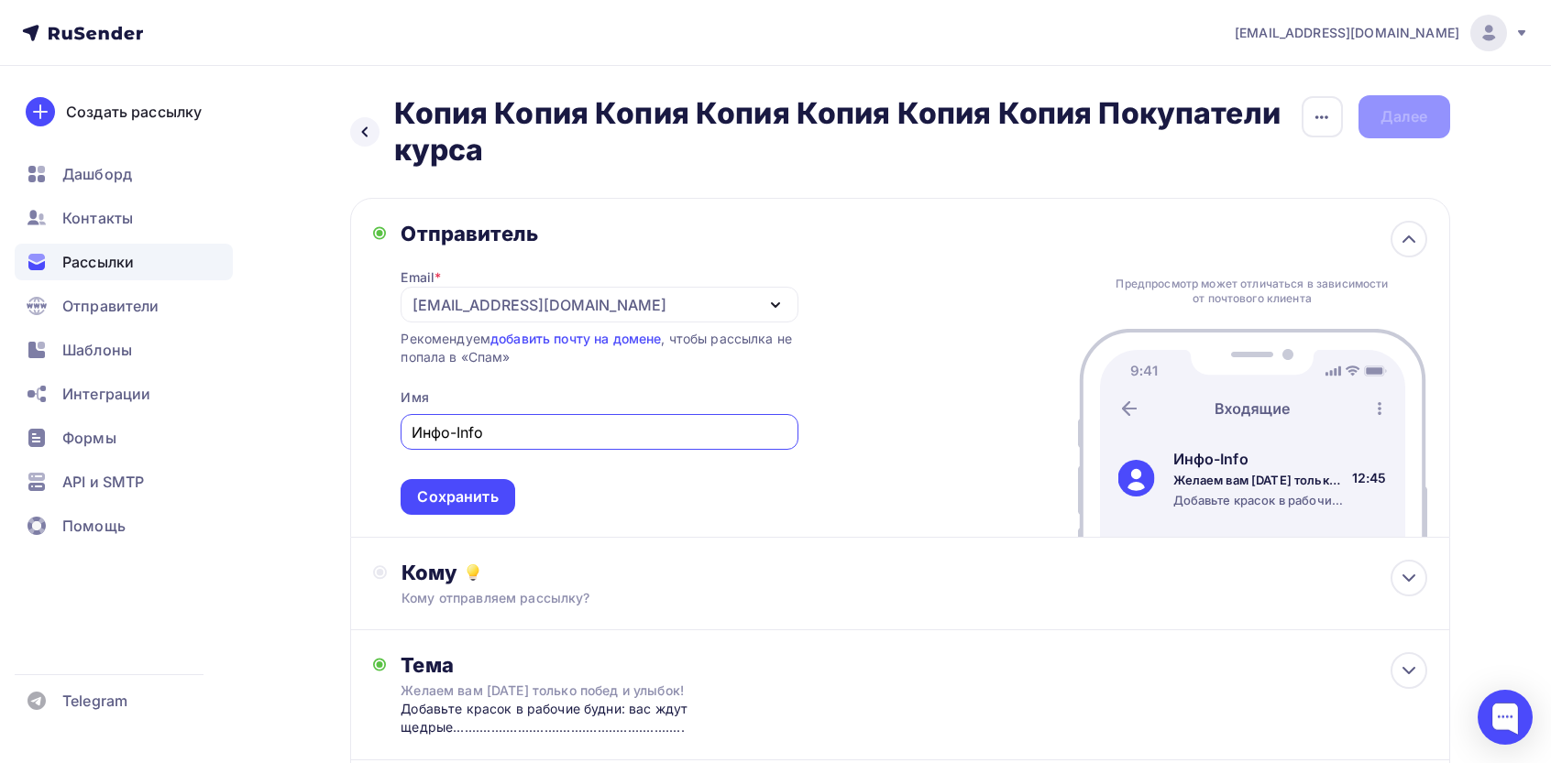
click at [578, 212] on div "Отправитель Email * [EMAIL_ADDRESS][DOMAIN_NAME] [EMAIL_ADDRESS][DOMAIN_NAME] Д…" at bounding box center [900, 368] width 1100 height 340
click at [524, 247] on div "Email * [EMAIL_ADDRESS][DOMAIN_NAME] [EMAIL_ADDRESS][DOMAIN_NAME] Добавить отпр…" at bounding box center [598, 381] width 397 height 269
click at [491, 600] on div "Кому отправляем рассылку?" at bounding box center [862, 598] width 923 height 18
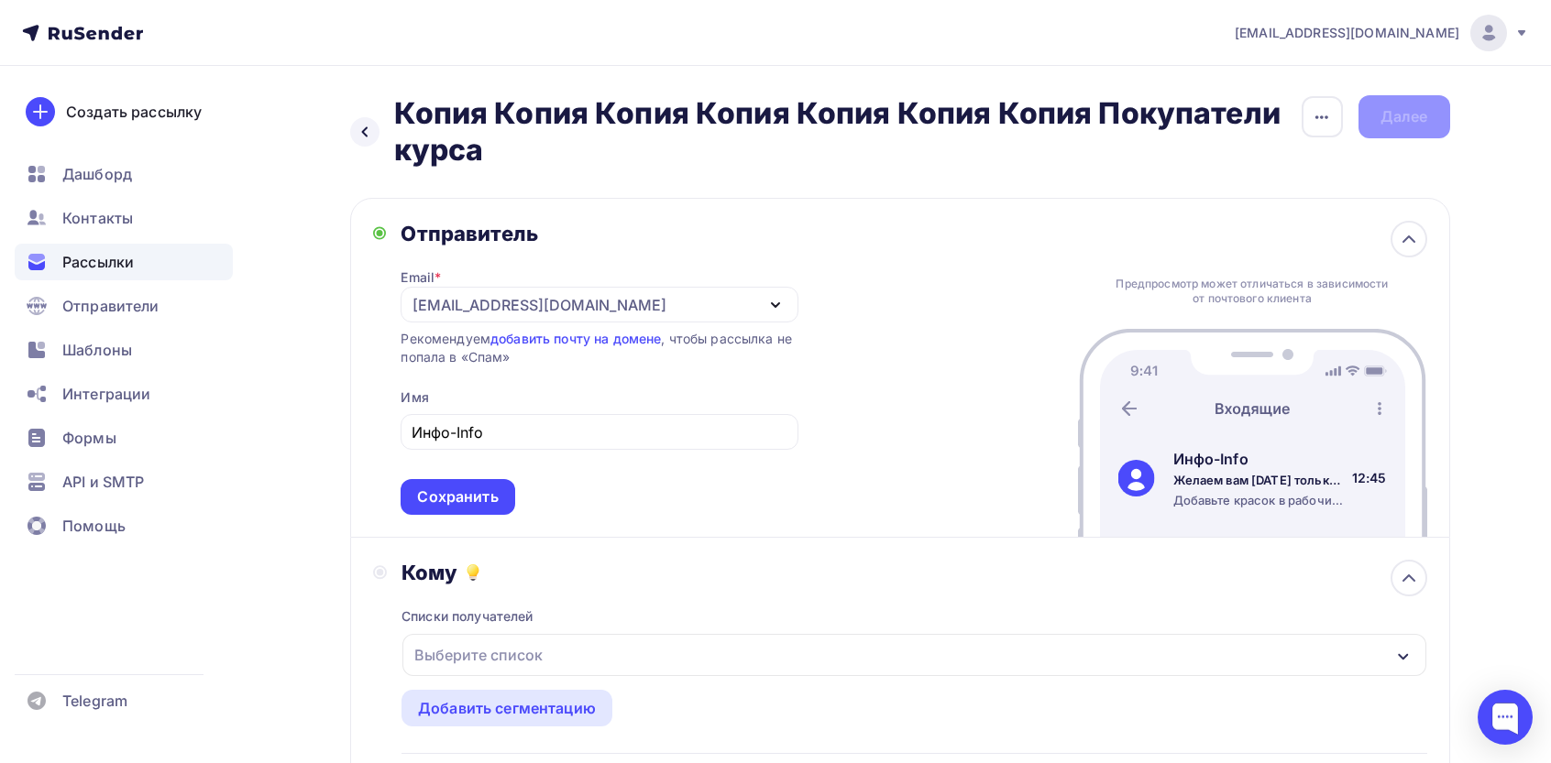
click at [495, 664] on div "Выберите список" at bounding box center [478, 655] width 143 height 33
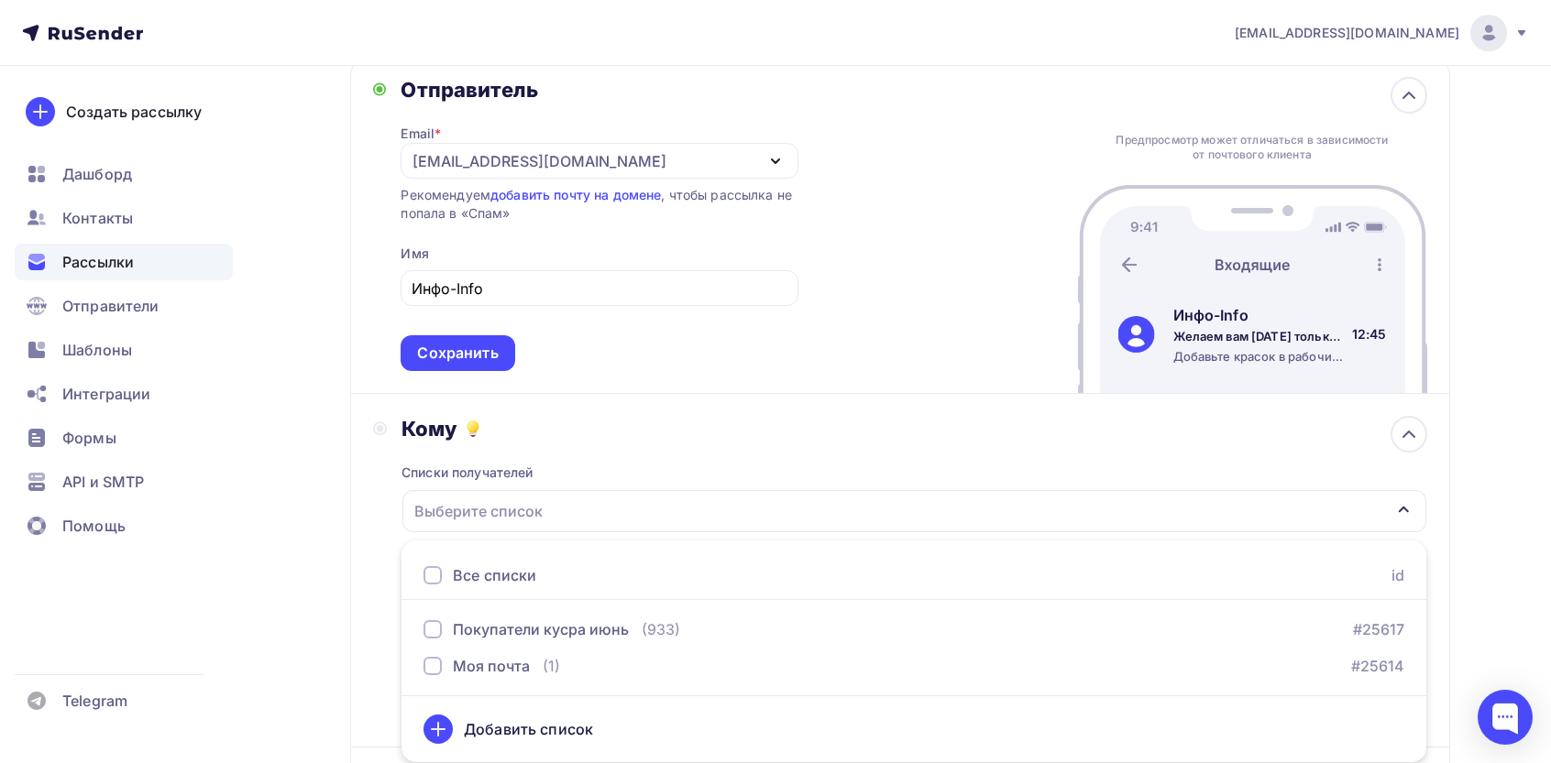
click at [499, 587] on div "Все списки id" at bounding box center [913, 576] width 1025 height 49
click at [496, 568] on div "Все списки" at bounding box center [494, 576] width 83 height 22
click at [387, 543] on div "Кому Списки получателей Покупатели кусра июнь Моя почта Все списки id Покупател…" at bounding box center [900, 570] width 1054 height 309
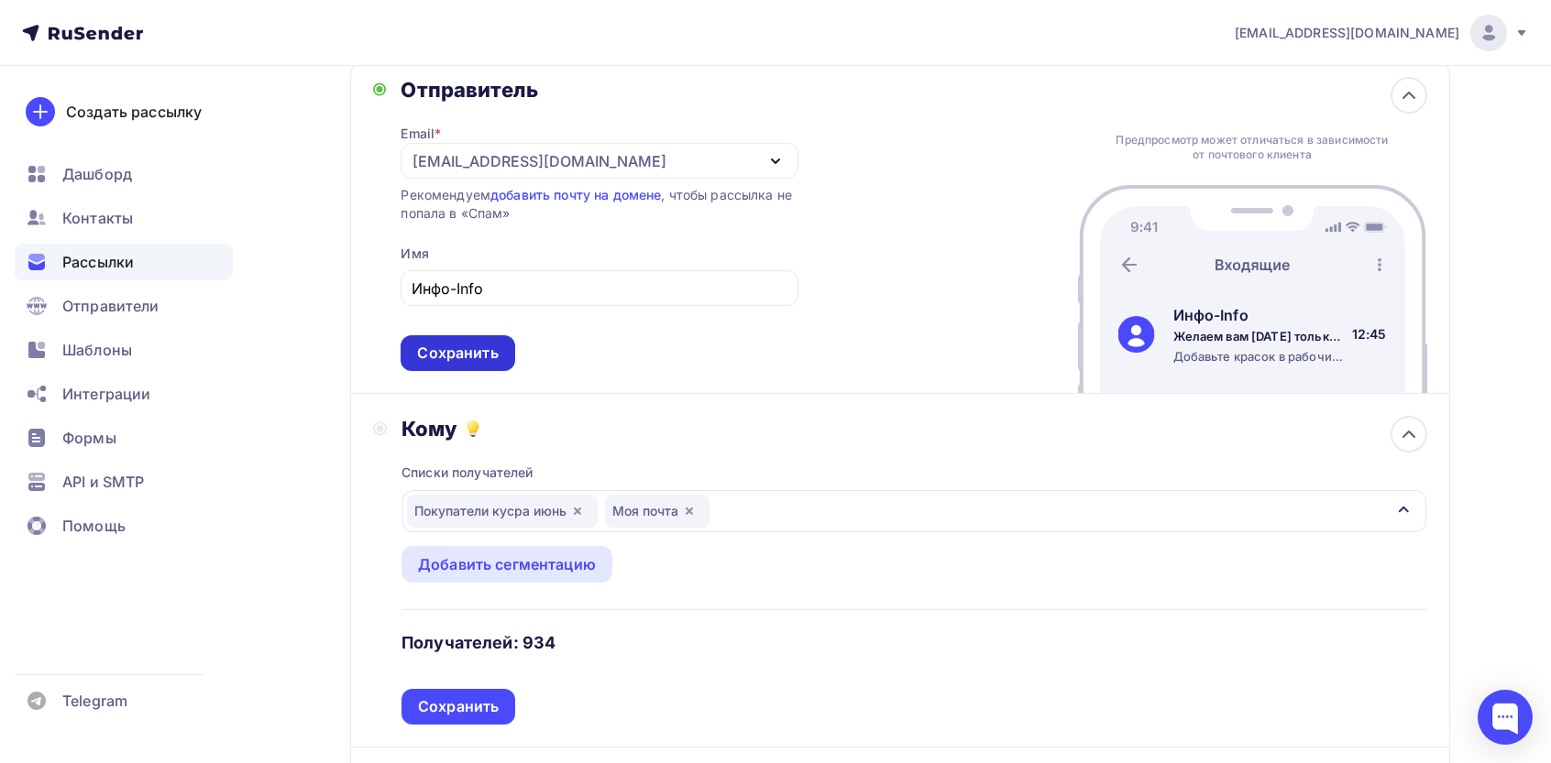
click at [480, 356] on div "Сохранить" at bounding box center [457, 353] width 81 height 21
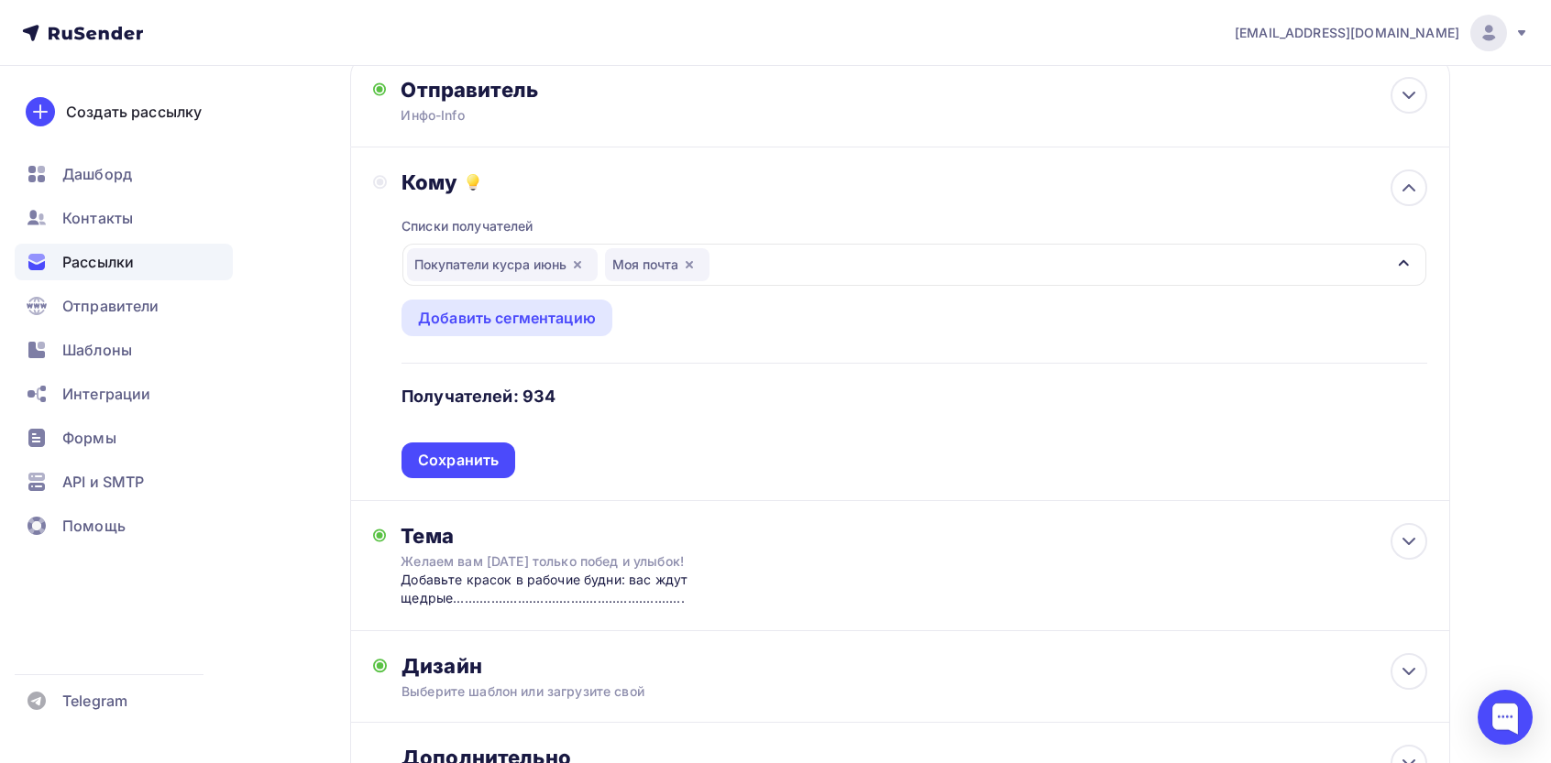
click at [467, 419] on div "Списки получателей Покупатели кусра июнь Моя почта Все списки id Покупатели кус…" at bounding box center [913, 336] width 1025 height 283
click at [469, 458] on div "Сохранить" at bounding box center [458, 460] width 81 height 21
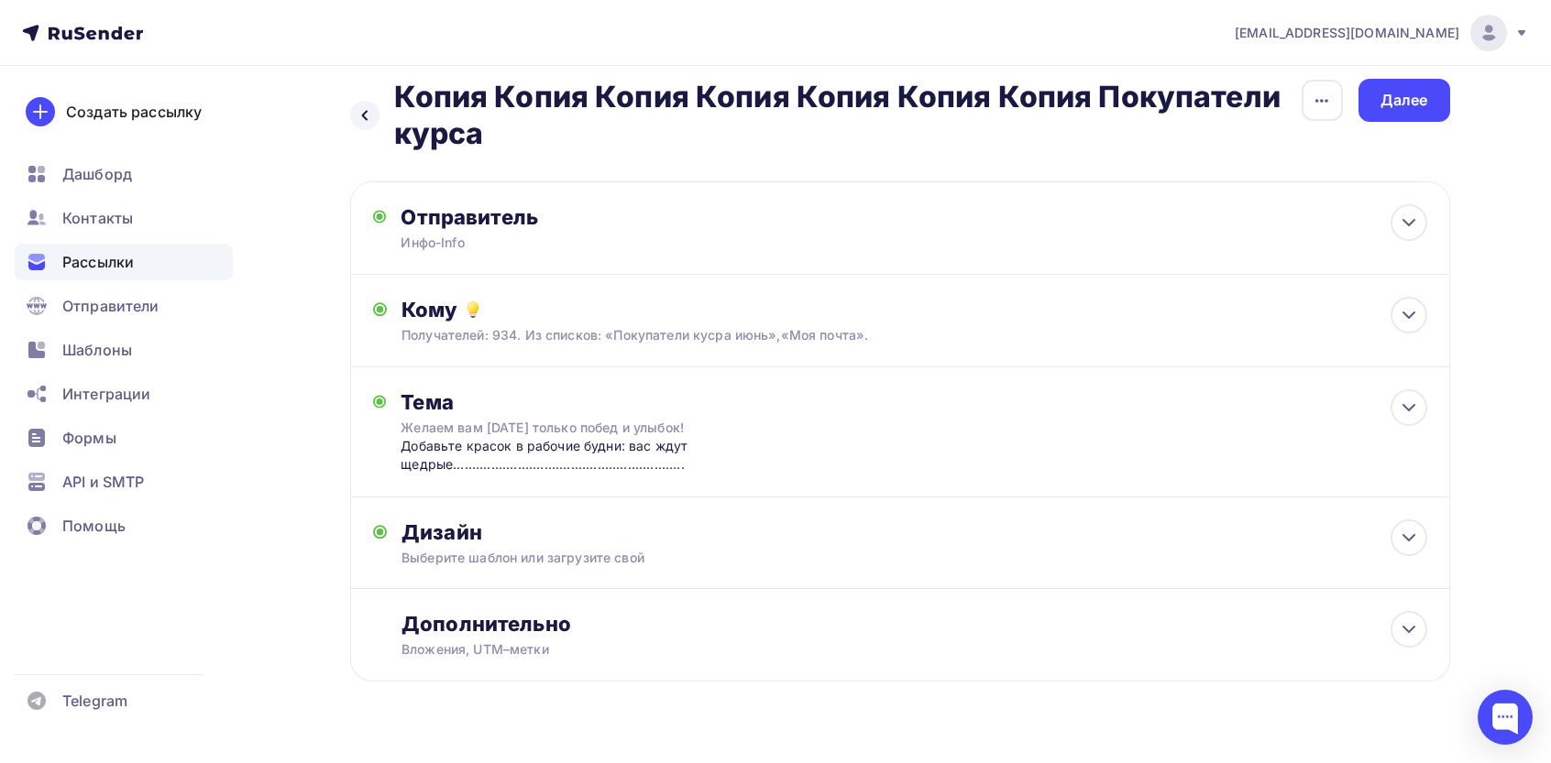
scroll to position [0, 0]
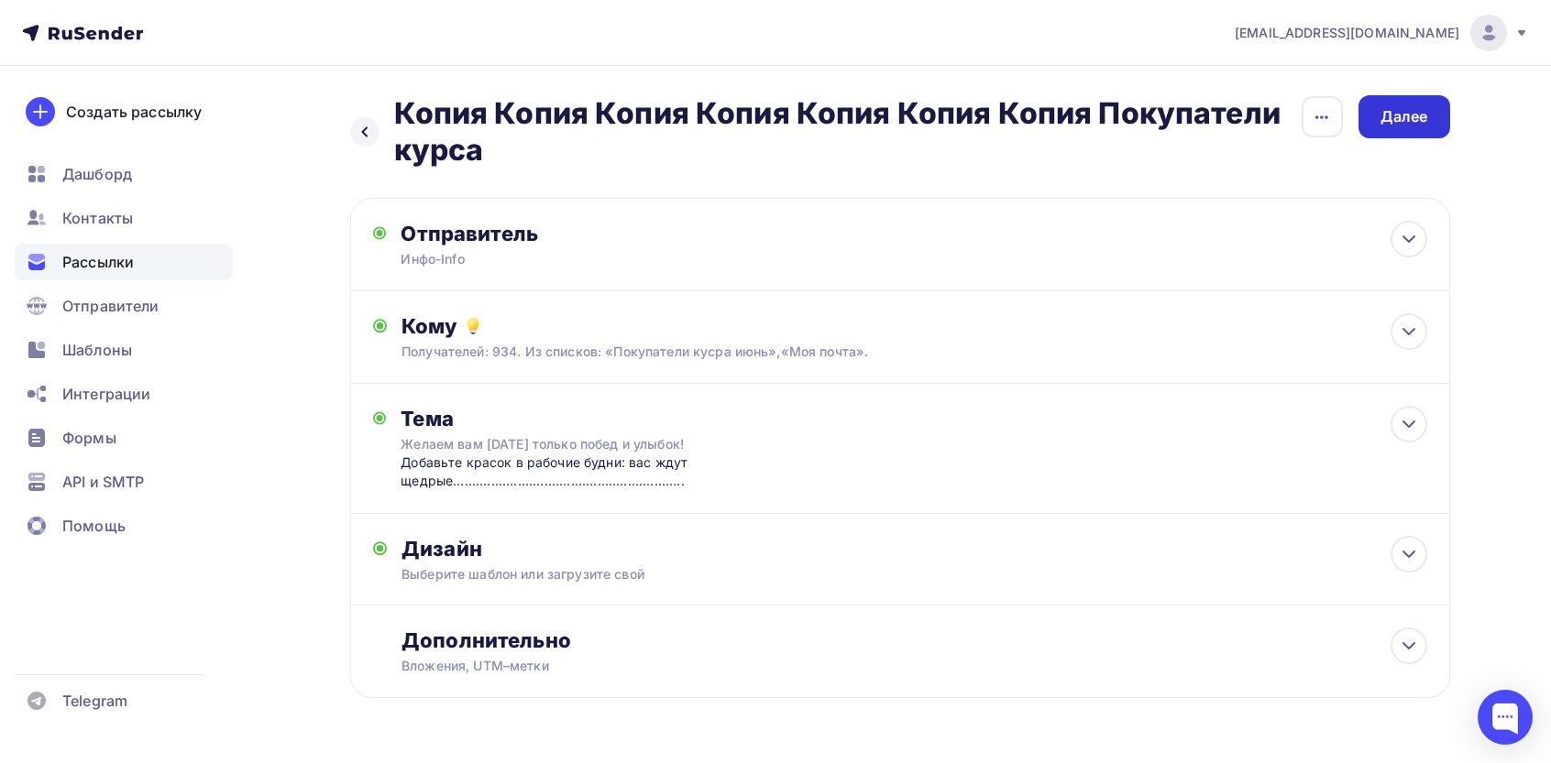
click at [1419, 120] on div "Далее" at bounding box center [1404, 116] width 48 height 21
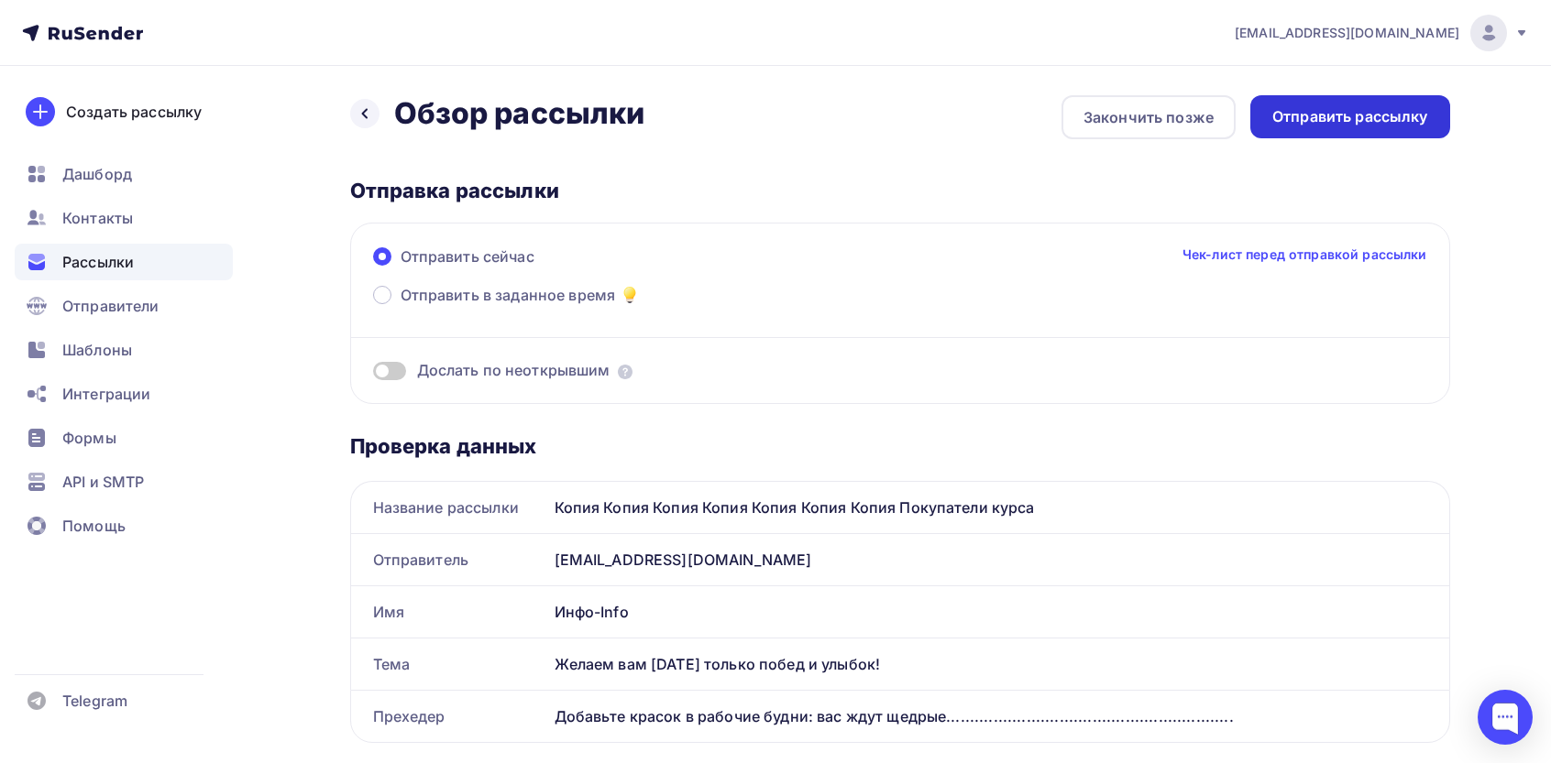
click at [1351, 109] on div "Отправить рассылку" at bounding box center [1350, 116] width 156 height 21
